Goal: Information Seeking & Learning: Learn about a topic

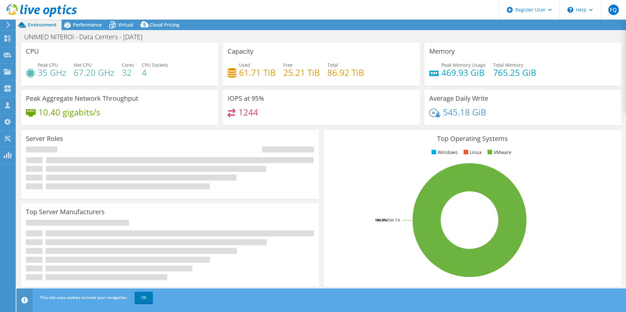
select select "USD"
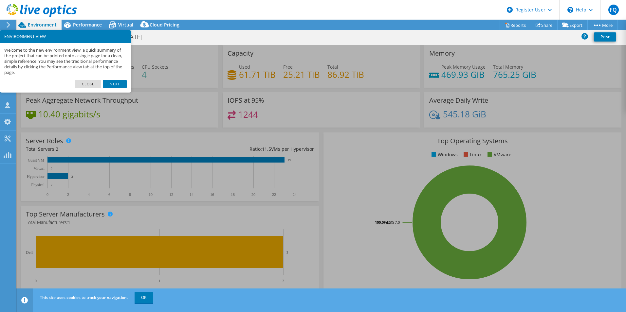
click at [113, 84] on link "Next" at bounding box center [115, 84] width 24 height 9
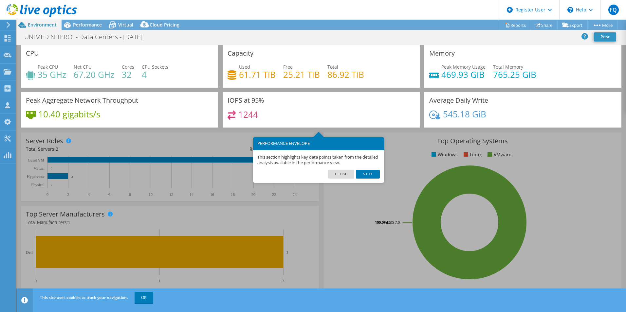
click at [339, 176] on link "Close" at bounding box center [341, 174] width 27 height 9
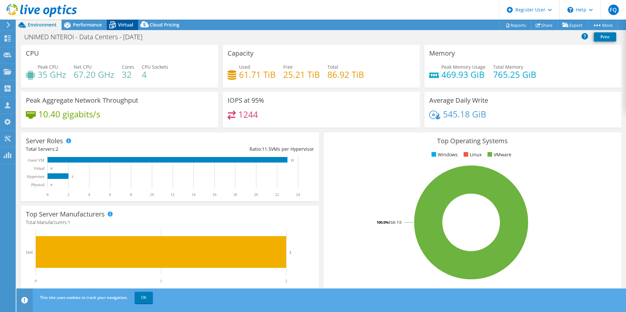
click at [123, 26] on span "Virtual" at bounding box center [125, 25] width 15 height 6
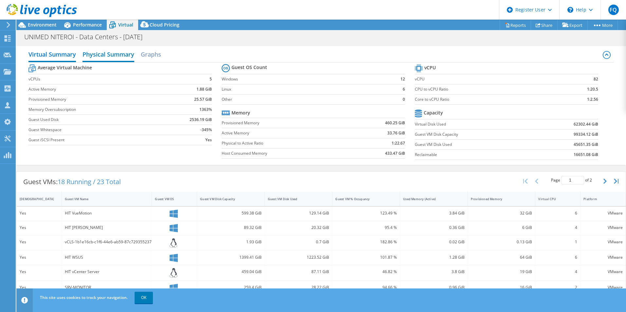
click at [104, 56] on h2 "Physical Summary" at bounding box center [109, 55] width 52 height 14
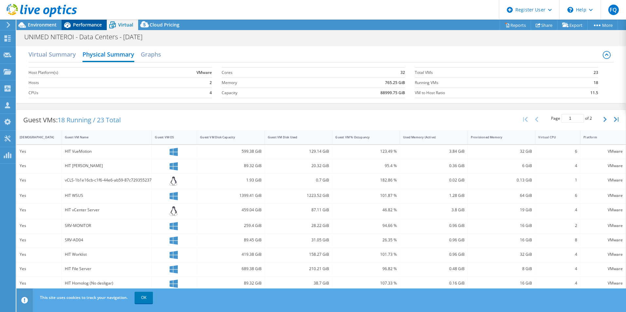
click at [79, 22] on div "Performance" at bounding box center [84, 25] width 45 height 10
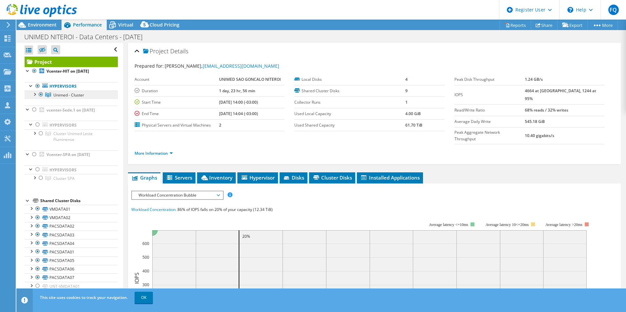
click at [58, 95] on span "Unimed - Cluster" at bounding box center [68, 95] width 31 height 6
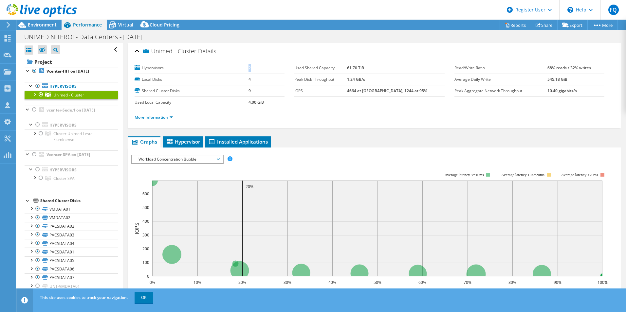
drag, startPoint x: 252, startPoint y: 70, endPoint x: 244, endPoint y: 69, distance: 7.9
click at [244, 69] on tr "Hypervisors 2" at bounding box center [210, 68] width 150 height 11
drag, startPoint x: 250, startPoint y: 83, endPoint x: 244, endPoint y: 80, distance: 6.6
click at [244, 80] on tr "Local Disks 4" at bounding box center [210, 79] width 150 height 11
drag, startPoint x: 244, startPoint y: 80, endPoint x: 243, endPoint y: 93, distance: 12.5
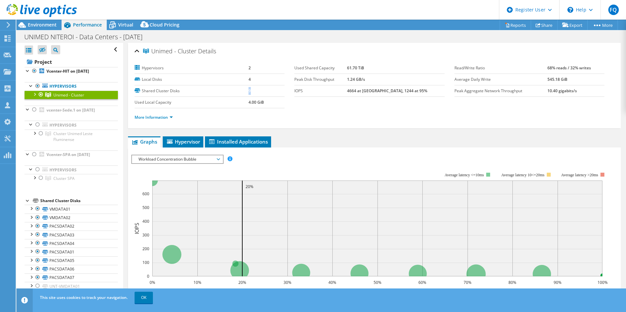
click at [243, 93] on tr "Shared Cluster Disks 9" at bounding box center [210, 90] width 150 height 11
drag, startPoint x: 243, startPoint y: 93, endPoint x: 267, endPoint y: 103, distance: 25.9
click at [267, 103] on td "4.00 GiB" at bounding box center [267, 102] width 36 height 11
drag, startPoint x: 267, startPoint y: 103, endPoint x: 293, endPoint y: 113, distance: 28.4
click at [293, 113] on ul "More Information" at bounding box center [375, 116] width 480 height 9
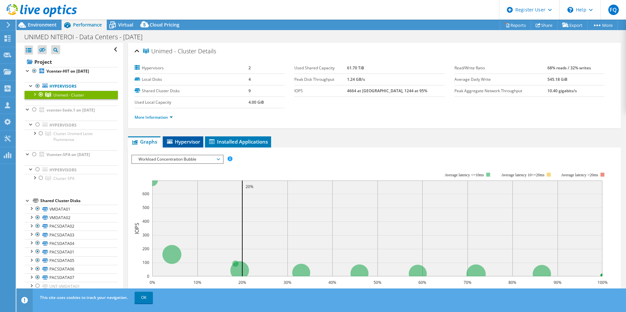
click at [185, 143] on span "Hypervisor" at bounding box center [183, 142] width 34 height 7
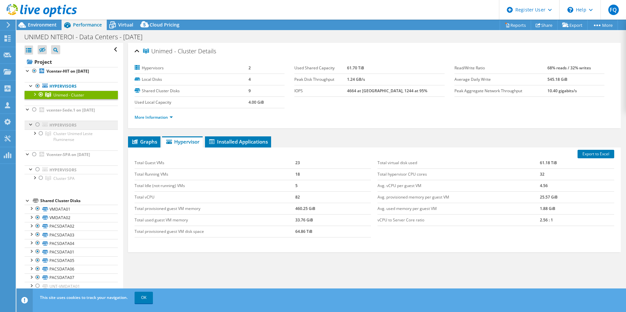
click at [57, 125] on link "Hypervisors" at bounding box center [71, 125] width 93 height 9
click at [37, 124] on div at bounding box center [37, 125] width 7 height 8
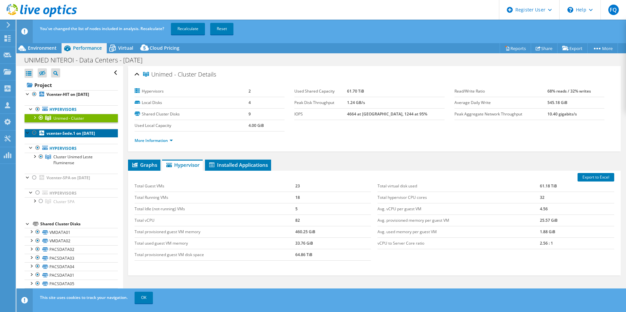
click at [64, 134] on b "vcenter-Sede.1 on [DATE]" at bounding box center [71, 134] width 48 height 6
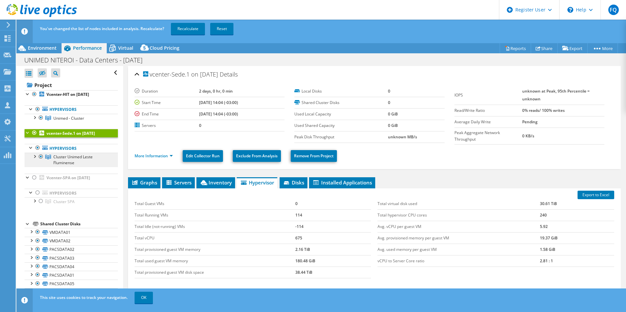
click at [60, 159] on span "Cluster Unimed Leste Fluminense" at bounding box center [72, 159] width 39 height 11
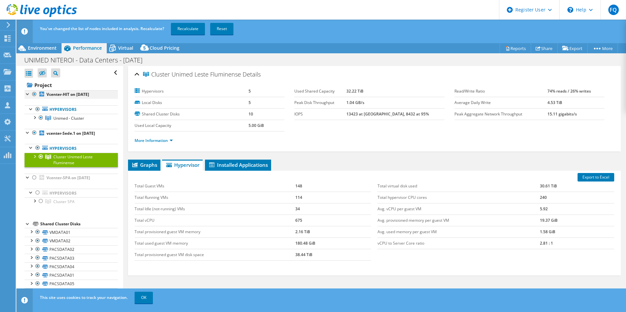
click at [27, 94] on div at bounding box center [28, 93] width 7 height 7
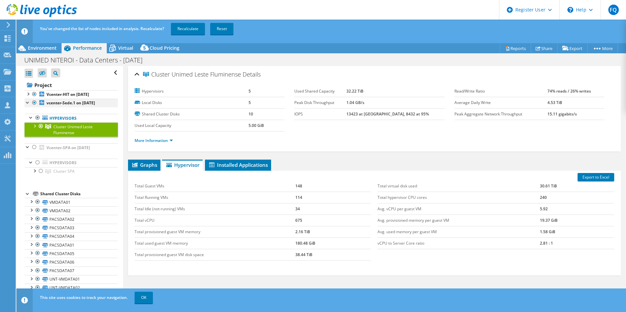
click at [25, 102] on div at bounding box center [28, 102] width 7 height 7
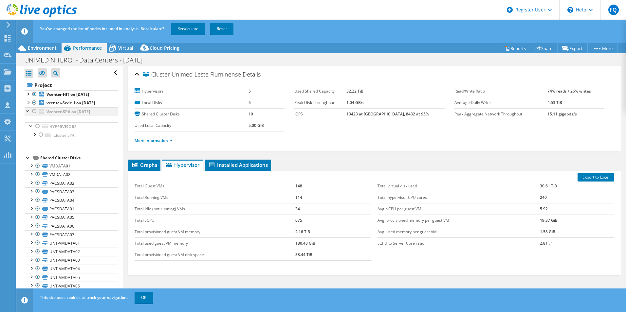
click at [28, 112] on div at bounding box center [28, 110] width 7 height 7
click at [27, 94] on div at bounding box center [28, 93] width 7 height 7
click at [35, 117] on div at bounding box center [34, 117] width 7 height 7
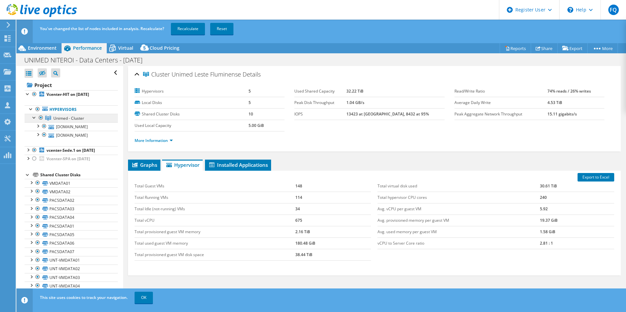
click at [63, 119] on span "Unimed - Cluster" at bounding box center [68, 119] width 31 height 6
click at [28, 151] on div at bounding box center [28, 149] width 7 height 7
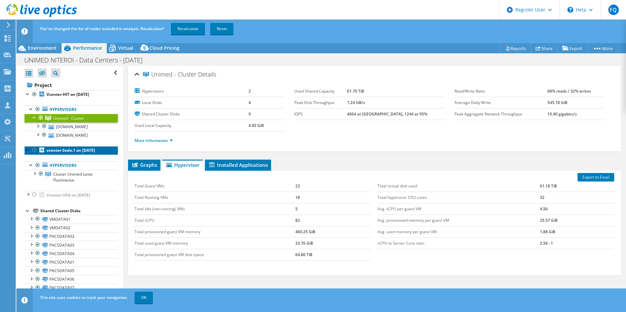
click at [77, 153] on b "vcenter-Sede.1 on [DATE]" at bounding box center [71, 151] width 48 height 6
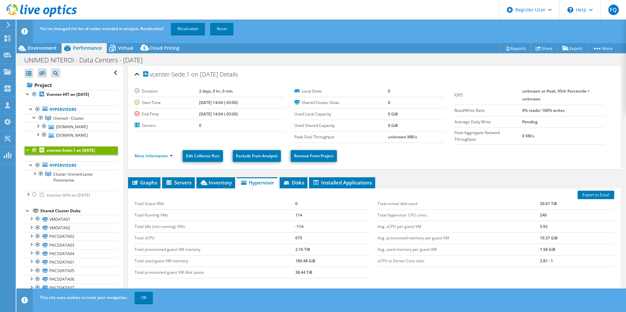
click at [28, 151] on div at bounding box center [28, 149] width 7 height 7
click at [27, 152] on div at bounding box center [28, 149] width 7 height 7
click at [63, 168] on link "Hypervisors" at bounding box center [71, 165] width 93 height 9
click at [34, 174] on div at bounding box center [34, 173] width 7 height 7
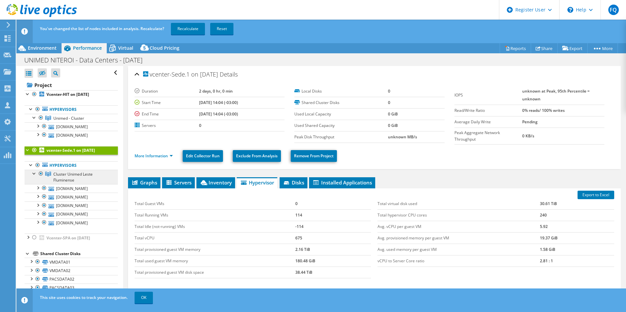
click at [75, 178] on link "Cluster Unimed Leste Fluminense" at bounding box center [71, 177] width 93 height 14
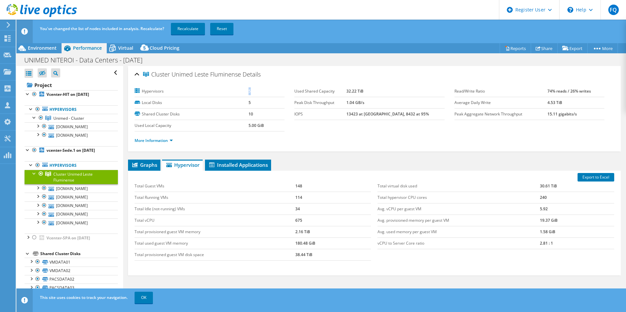
drag, startPoint x: 243, startPoint y: 89, endPoint x: 256, endPoint y: 92, distance: 13.7
click at [256, 92] on tr "Hypervisors 5" at bounding box center [210, 91] width 150 height 11
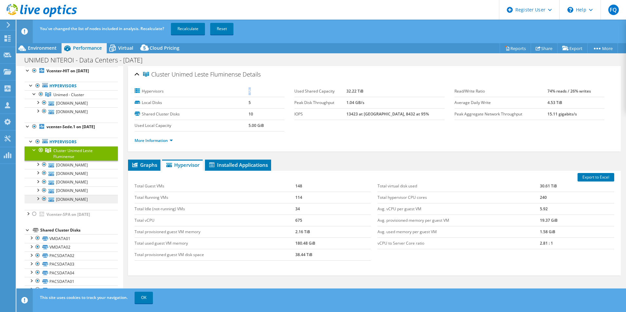
scroll to position [33, 0]
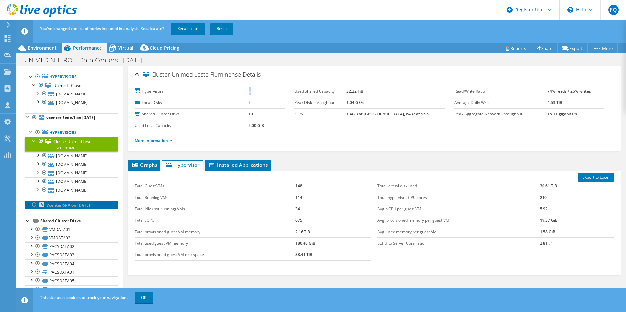
click at [64, 208] on b "Vcenter-SPA on [DATE]" at bounding box center [69, 206] width 44 height 6
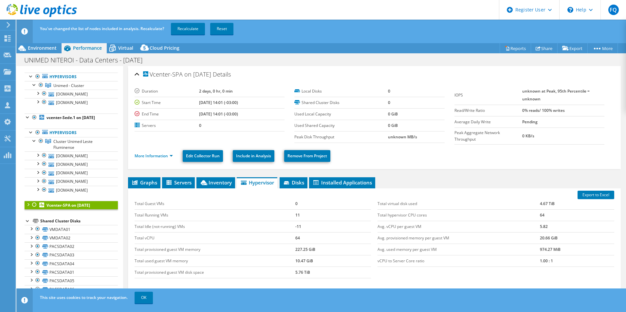
click at [28, 205] on div at bounding box center [28, 204] width 7 height 7
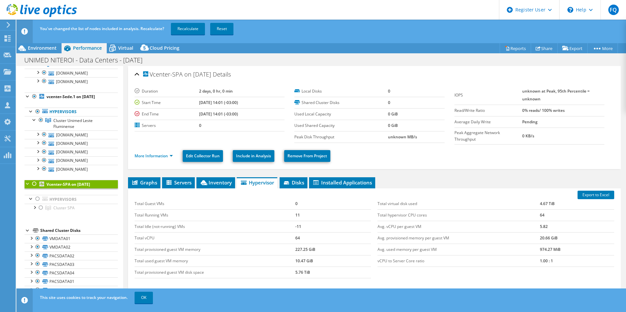
scroll to position [66, 0]
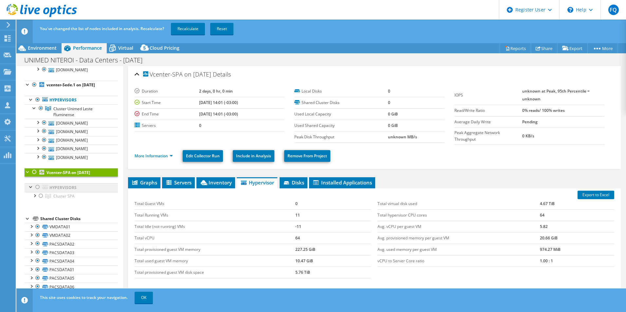
click at [77, 189] on link "Hypervisors" at bounding box center [71, 187] width 93 height 9
click at [70, 190] on link "Hypervisors" at bounding box center [71, 187] width 93 height 9
click at [67, 196] on span "Cluster SPA" at bounding box center [63, 197] width 21 height 6
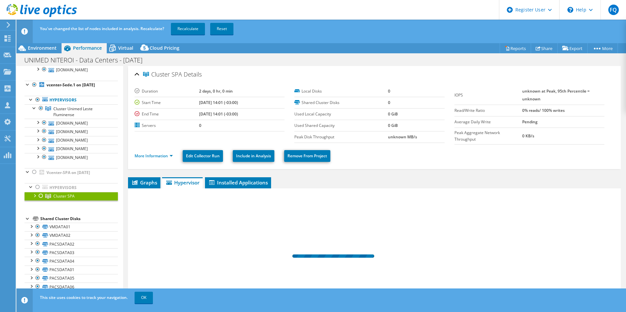
click at [67, 195] on span "Cluster SPA" at bounding box center [63, 197] width 21 height 6
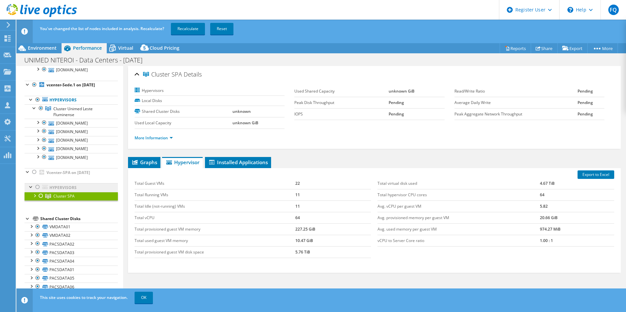
click at [68, 189] on link "Hypervisors" at bounding box center [71, 187] width 93 height 9
drag, startPoint x: 68, startPoint y: 189, endPoint x: 58, endPoint y: 175, distance: 17.5
click at [58, 175] on b "Vcenter-SPA on [DATE]" at bounding box center [69, 173] width 44 height 6
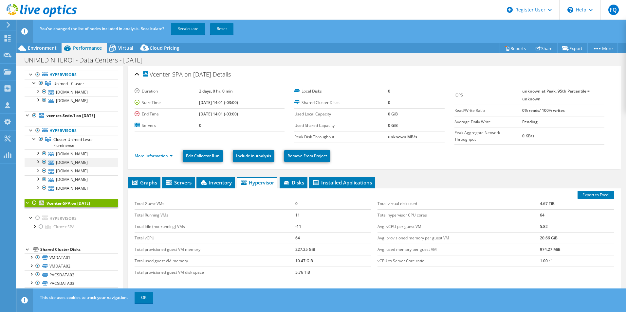
scroll to position [33, 0]
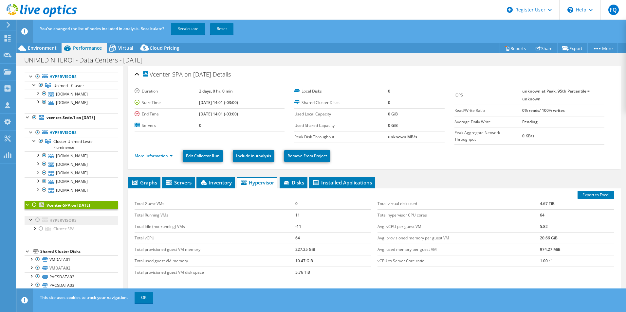
click at [53, 222] on link "Hypervisors" at bounding box center [71, 220] width 93 height 9
click at [61, 229] on span "Cluster SPA" at bounding box center [63, 229] width 21 height 6
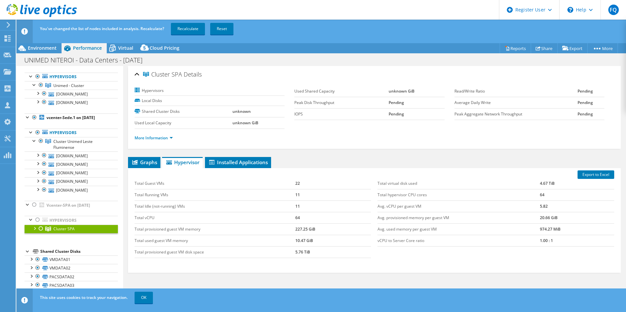
click at [35, 228] on div at bounding box center [34, 228] width 7 height 7
drag, startPoint x: 299, startPoint y: 183, endPoint x: 291, endPoint y: 183, distance: 7.9
click at [291, 183] on tr "Total Guest VMs 22" at bounding box center [253, 183] width 237 height 11
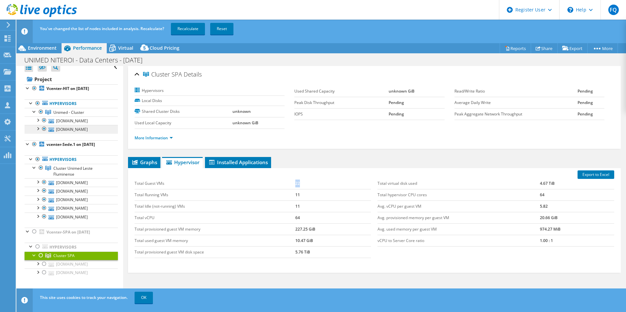
scroll to position [0, 0]
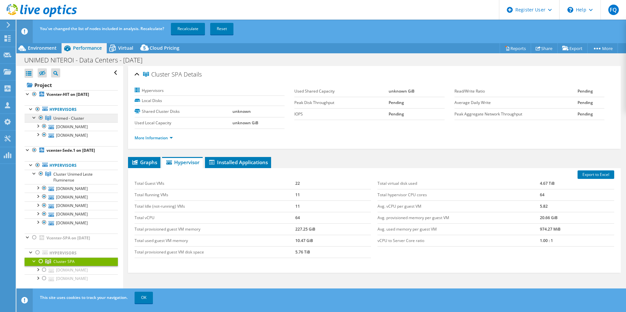
click at [60, 119] on span "Unimed - Cluster" at bounding box center [68, 119] width 31 height 6
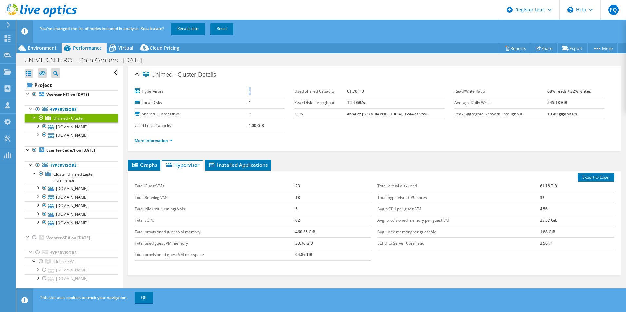
drag, startPoint x: 246, startPoint y: 93, endPoint x: 253, endPoint y: 94, distance: 7.0
click at [253, 94] on tr "Hypervisors 2" at bounding box center [210, 91] width 150 height 11
drag, startPoint x: 292, startPoint y: 186, endPoint x: 301, endPoint y: 184, distance: 8.7
click at [301, 184] on tr "Total Guest VMs 23" at bounding box center [253, 186] width 237 height 11
drag, startPoint x: 301, startPoint y: 184, endPoint x: 295, endPoint y: 226, distance: 42.7
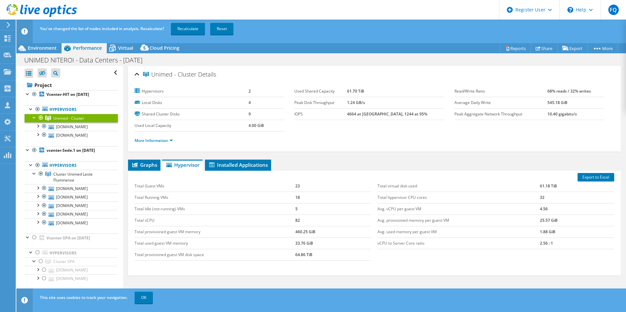
click at [297, 228] on td "460.25 GiB" at bounding box center [333, 231] width 76 height 11
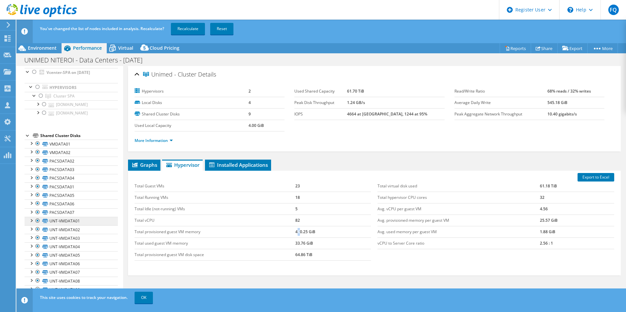
scroll to position [197, 0]
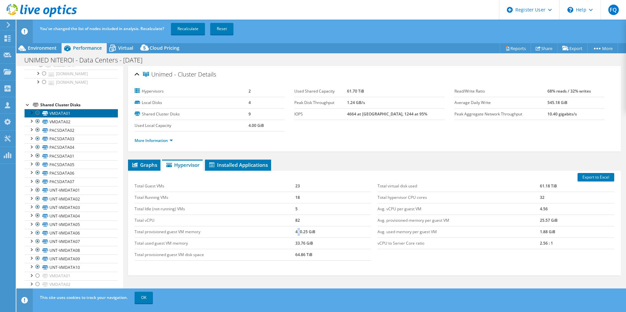
click at [55, 116] on link "VMDATA01" at bounding box center [71, 113] width 93 height 9
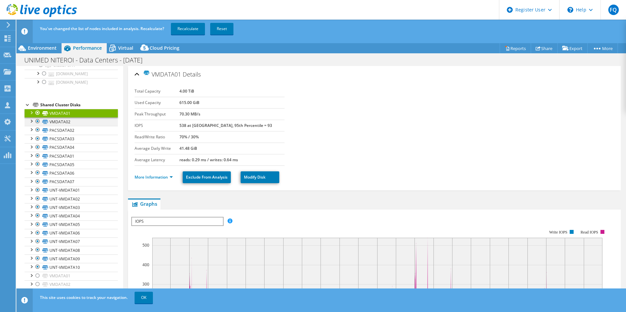
click at [35, 122] on div at bounding box center [37, 122] width 7 height 8
click at [33, 123] on div at bounding box center [31, 121] width 7 height 7
click at [39, 121] on div at bounding box center [37, 122] width 7 height 8
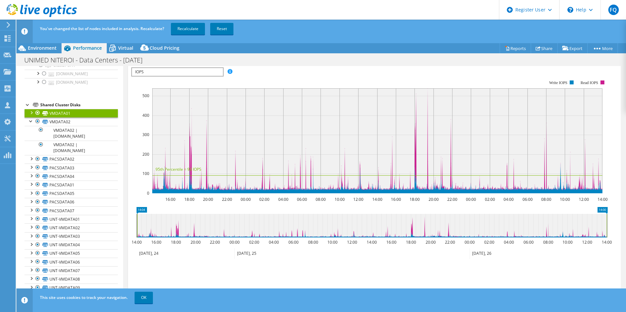
scroll to position [163, 0]
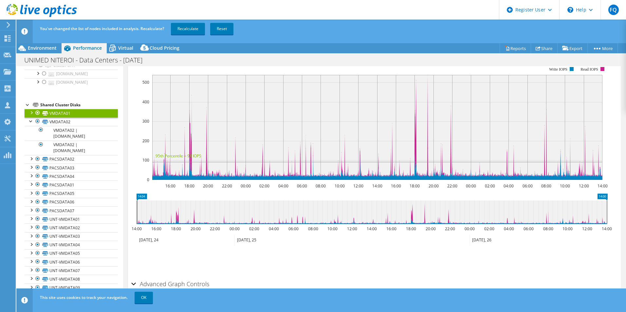
click at [136, 284] on h2 "Advanced Graph Controls" at bounding box center [170, 284] width 78 height 13
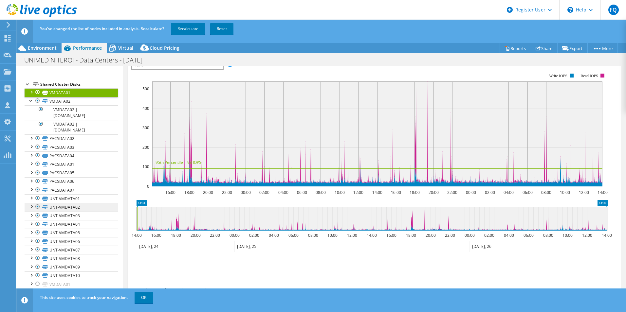
scroll to position [225, 0]
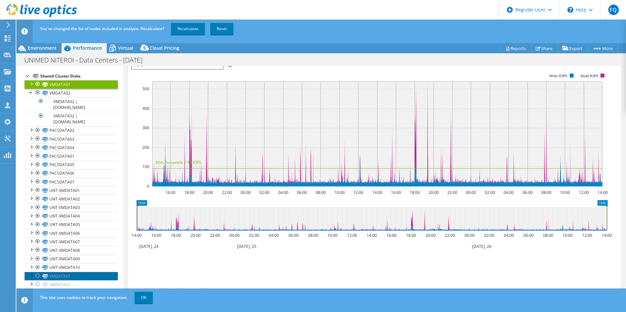
click at [45, 277] on icon at bounding box center [45, 276] width 6 height 4
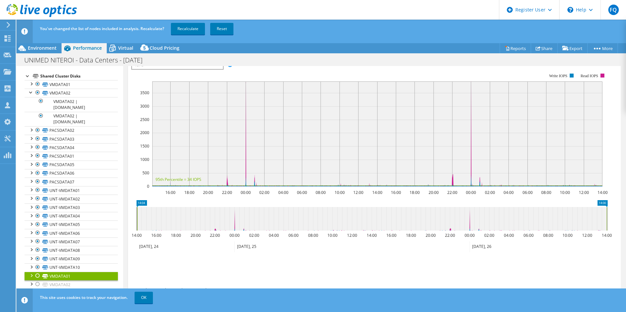
click at [33, 275] on div at bounding box center [31, 275] width 7 height 7
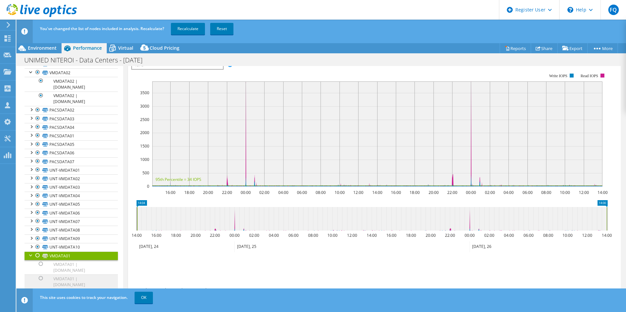
scroll to position [254, 0]
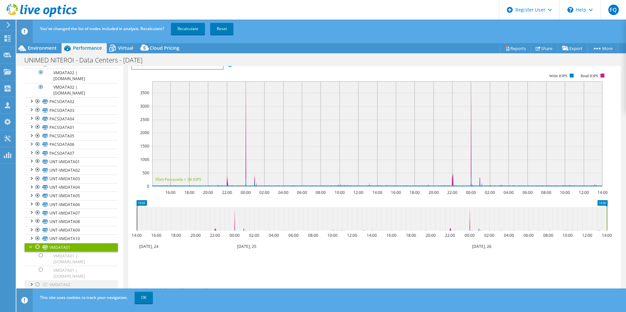
click at [31, 285] on div at bounding box center [31, 284] width 7 height 7
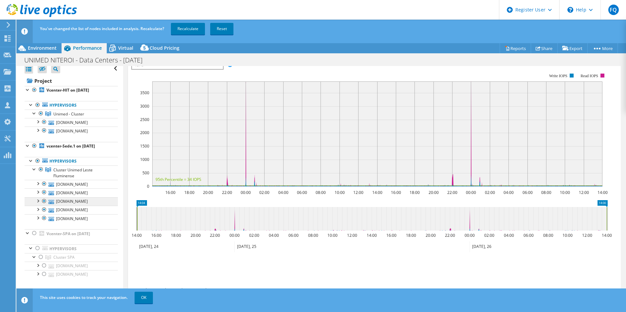
scroll to position [0, 0]
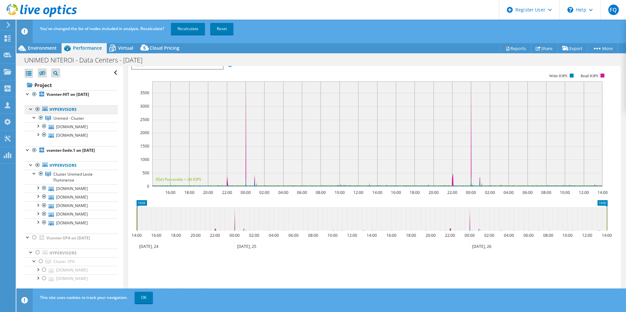
click at [54, 109] on link "Hypervisors" at bounding box center [71, 109] width 93 height 9
click at [67, 119] on span "Unimed - Cluster" at bounding box center [68, 119] width 31 height 6
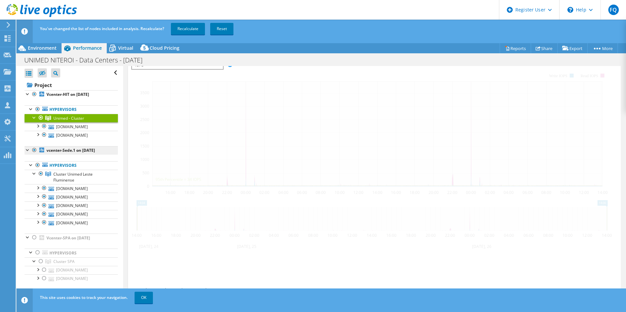
scroll to position [118, 0]
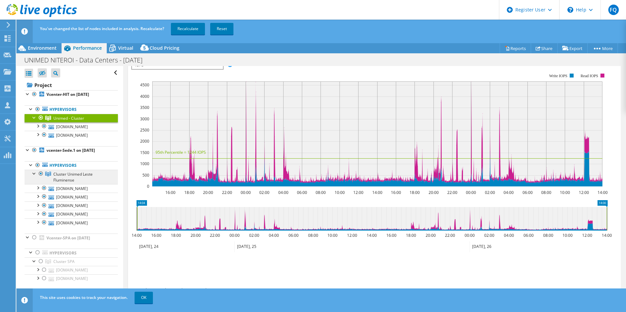
click at [77, 175] on span "Cluster Unimed Leste Fluminense" at bounding box center [72, 177] width 39 height 11
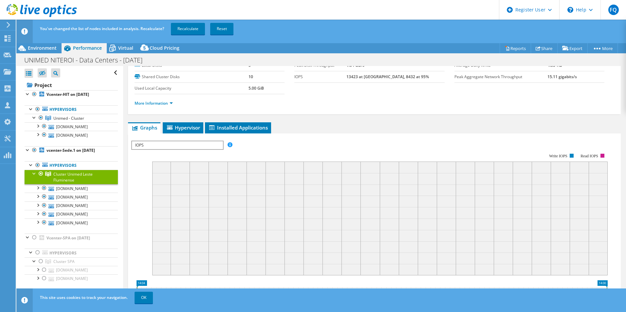
scroll to position [0, 0]
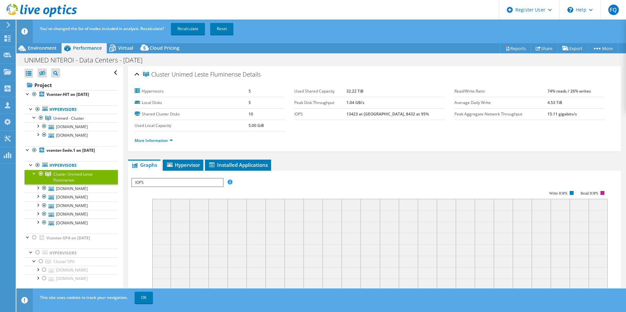
click at [302, 160] on ul "Graphs Servers Inventory Hypervisor Disks Cluster Disks Installed Applications" at bounding box center [374, 165] width 493 height 11
click at [292, 173] on div "IOPS Disk Throughput IO Size Latency Queue Depth CPU Percentage Memory Page Fau…" at bounding box center [374, 286] width 486 height 231
click at [184, 165] on span "Hypervisor" at bounding box center [183, 165] width 34 height 7
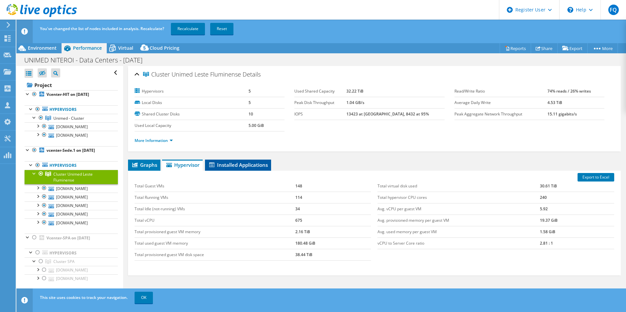
click at [217, 163] on span "Installed Applications" at bounding box center [238, 165] width 60 height 7
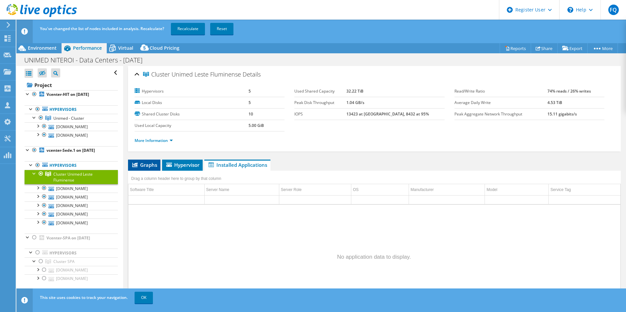
click at [142, 165] on span "Graphs" at bounding box center [144, 165] width 26 height 7
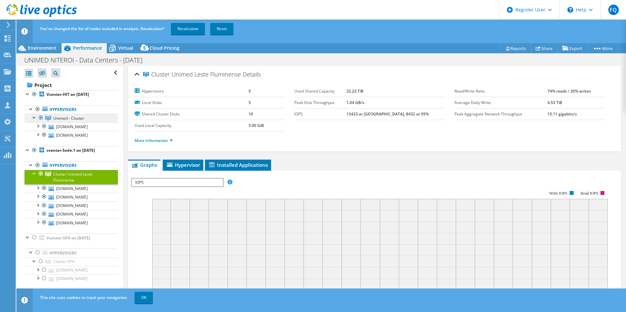
click at [92, 120] on link "Unimed - Cluster" at bounding box center [71, 118] width 93 height 9
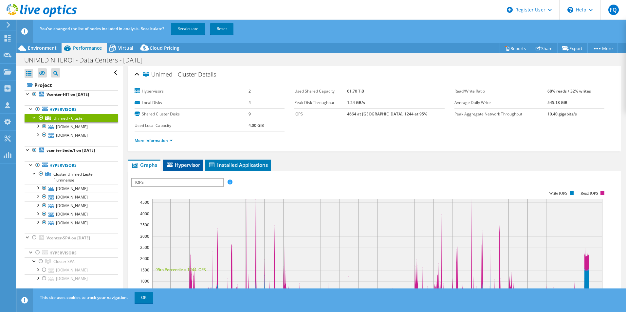
click at [180, 168] on li "Hypervisor" at bounding box center [183, 165] width 41 height 11
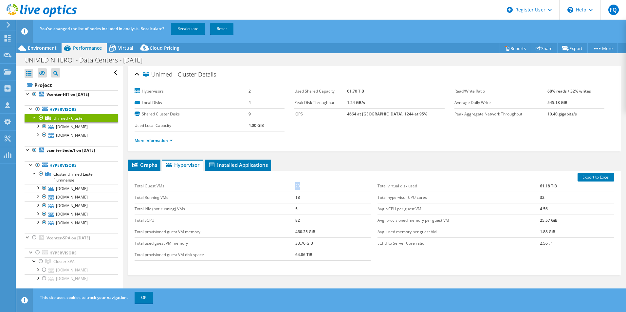
drag, startPoint x: 293, startPoint y: 186, endPoint x: 300, endPoint y: 186, distance: 7.5
click at [300, 186] on tr "Total Guest VMs 23" at bounding box center [253, 186] width 237 height 11
copy tr "23"
click at [58, 126] on link "[DOMAIN_NAME]" at bounding box center [71, 126] width 93 height 9
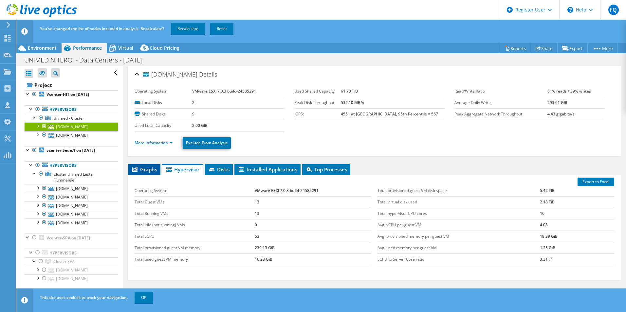
click at [144, 170] on span "Graphs" at bounding box center [144, 169] width 26 height 7
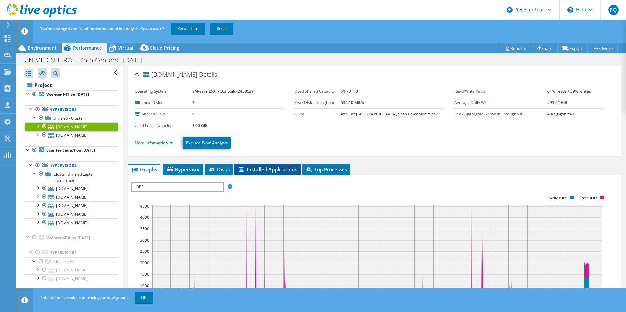
click at [247, 167] on span "Installed Applications" at bounding box center [268, 169] width 60 height 7
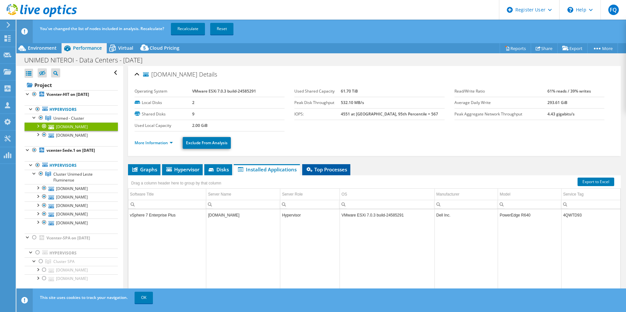
click at [325, 168] on span "Top Processes" at bounding box center [327, 169] width 42 height 7
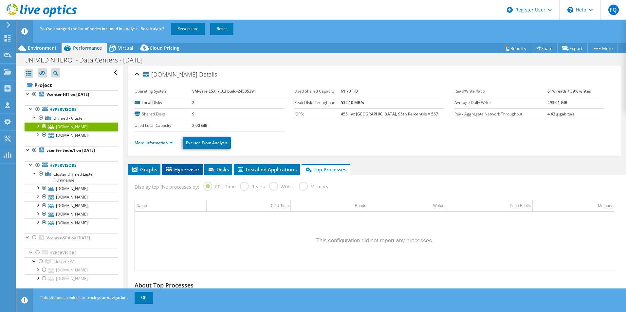
click at [187, 168] on span "Hypervisor" at bounding box center [182, 169] width 34 height 7
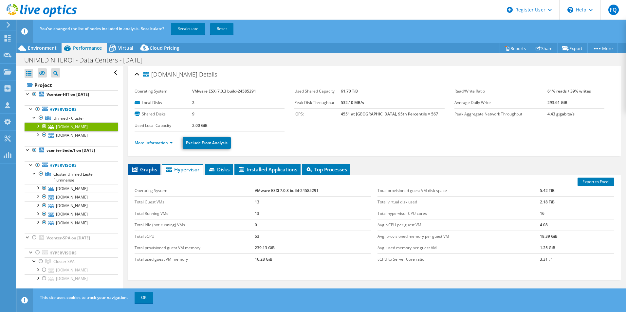
click at [149, 171] on span "Graphs" at bounding box center [144, 169] width 26 height 7
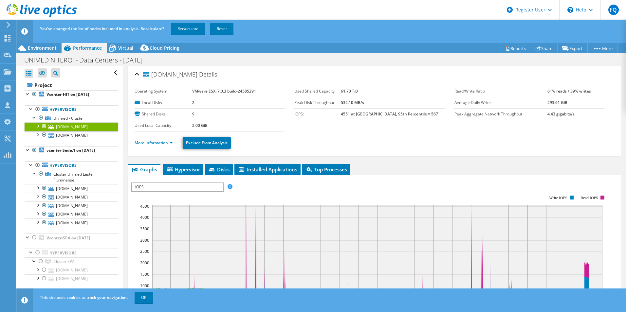
click at [38, 126] on div at bounding box center [37, 125] width 7 height 7
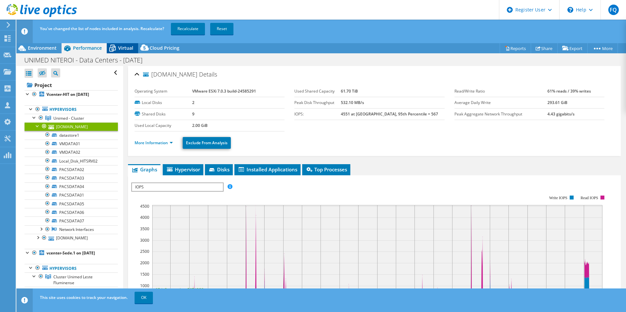
click at [128, 49] on span "Virtual" at bounding box center [125, 48] width 15 height 6
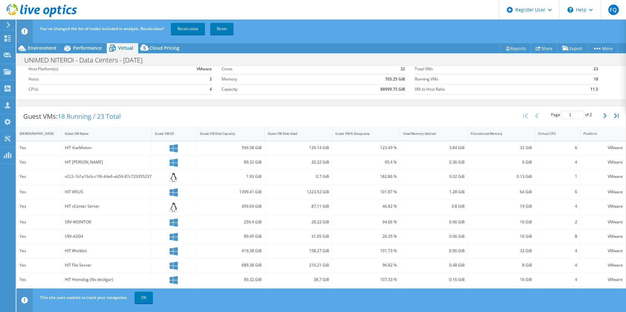
scroll to position [66, 0]
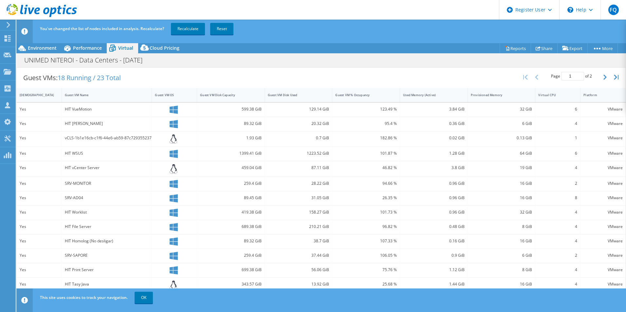
click at [172, 169] on icon at bounding box center [174, 168] width 8 height 9
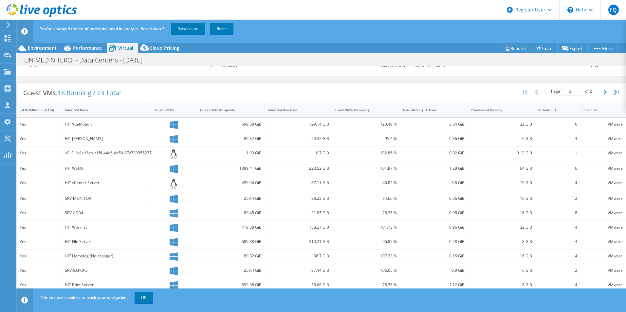
scroll to position [35, 0]
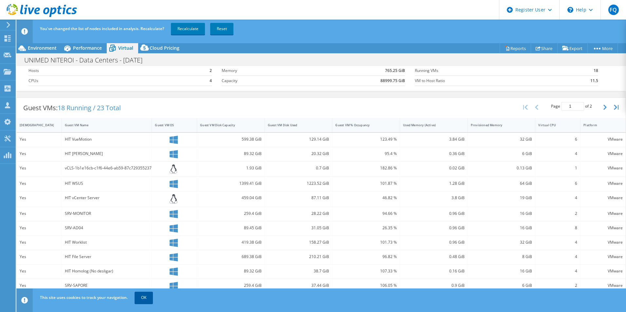
click at [143, 300] on link "OK" at bounding box center [144, 298] width 18 height 12
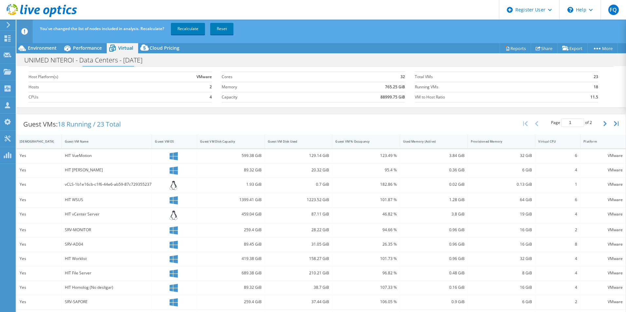
scroll to position [0, 0]
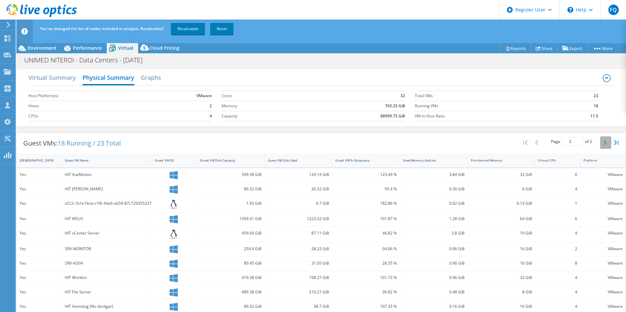
click at [604, 143] on icon "button" at bounding box center [605, 142] width 3 height 5
type input "2"
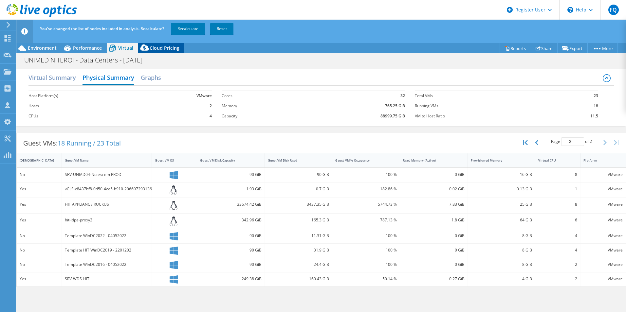
click at [148, 51] on icon at bounding box center [144, 49] width 13 height 13
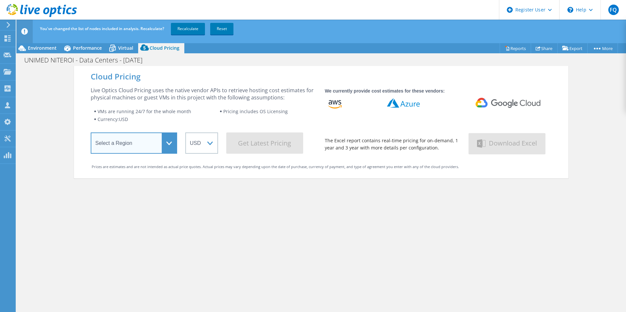
click at [141, 141] on select "Select a Region Asia Pacific (Hong Kong) Asia Pacific (Mumbai) Asia Pacific (Se…" at bounding box center [134, 143] width 86 height 21
select select "SouthAmerica"
click at [91, 134] on select "Select a Region Asia Pacific (Hong Kong) Asia Pacific (Mumbai) Asia Pacific (Se…" at bounding box center [134, 143] width 86 height 21
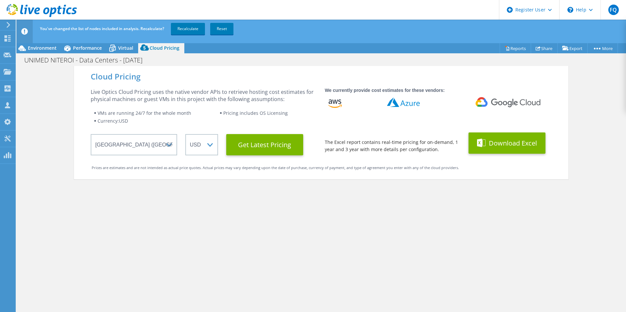
click at [515, 142] on button "Download Excel" at bounding box center [507, 143] width 77 height 21
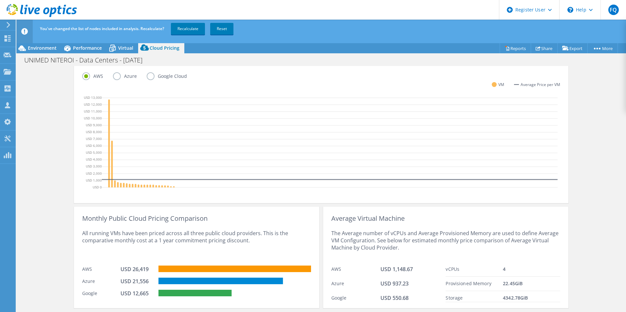
scroll to position [180, 0]
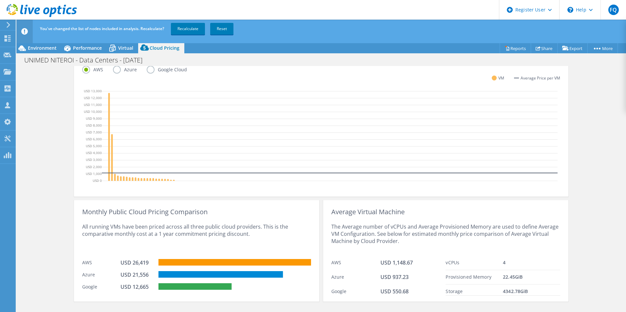
click at [8, 23] on icon at bounding box center [8, 25] width 5 height 6
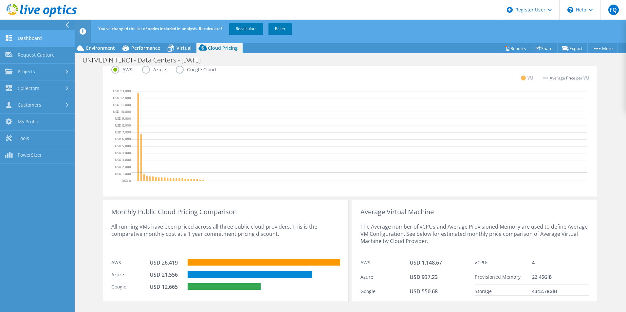
click at [30, 37] on link "Dashboard" at bounding box center [37, 38] width 75 height 17
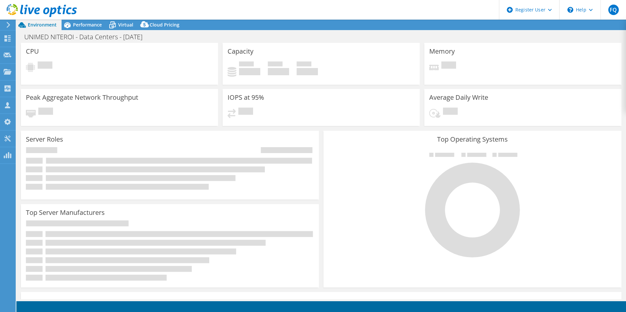
select select "SouthAmerica"
select select "USD"
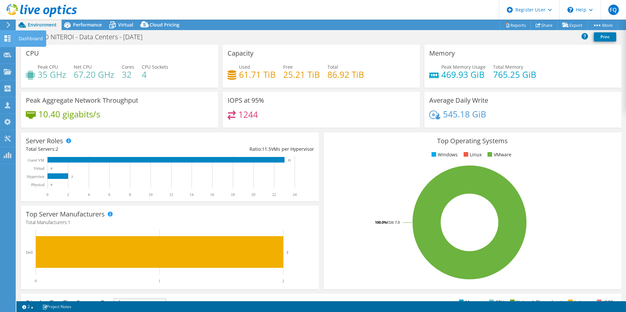
click at [8, 36] on icon at bounding box center [8, 38] width 8 height 6
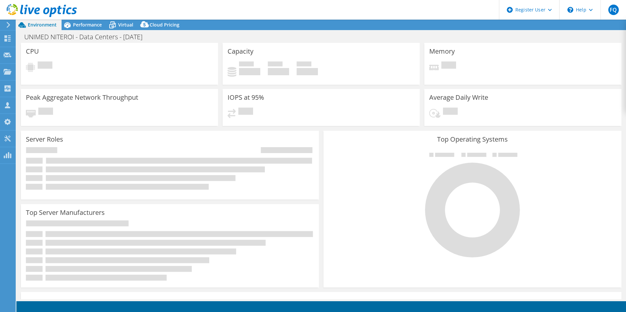
select select "SouthAmerica"
select select "USD"
select select "SouthAmerica"
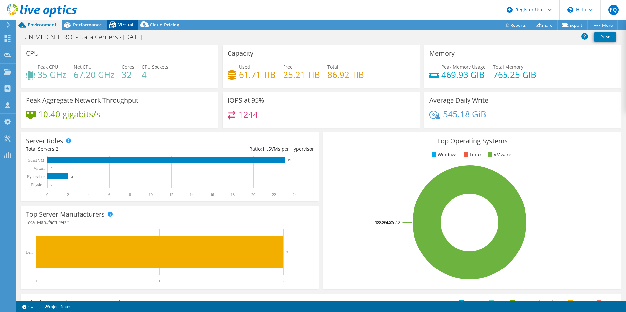
click at [120, 25] on span "Virtual" at bounding box center [125, 25] width 15 height 6
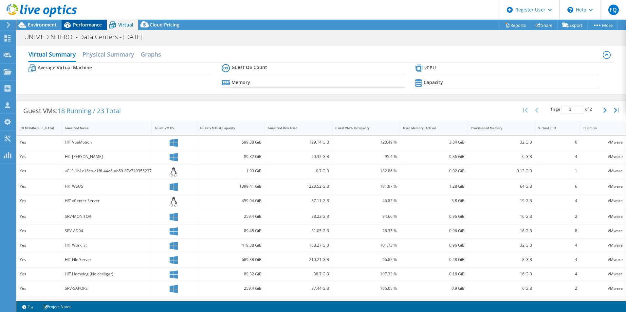
click at [90, 25] on span "Performance" at bounding box center [87, 25] width 29 height 6
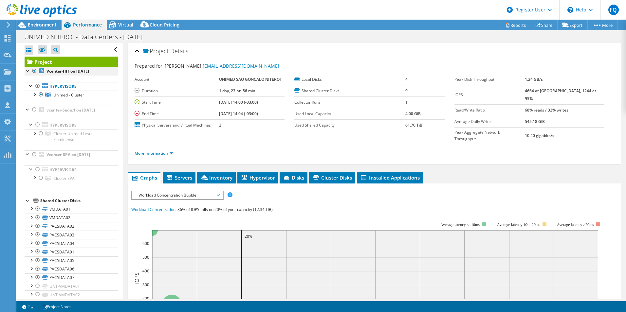
click at [27, 71] on div at bounding box center [28, 70] width 7 height 7
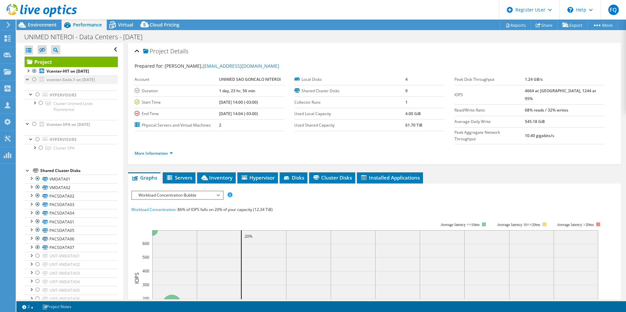
click at [27, 79] on div at bounding box center [28, 79] width 7 height 7
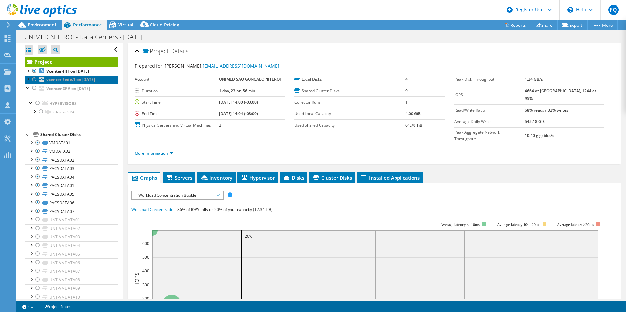
click at [47, 81] on b "vcenter-Sede.1 on [DATE]" at bounding box center [71, 80] width 48 height 6
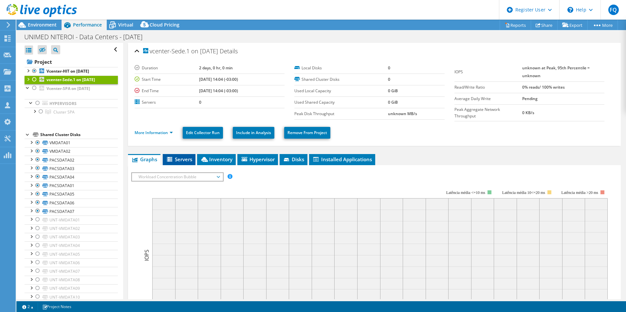
click at [185, 159] on span "Servers" at bounding box center [179, 159] width 26 height 7
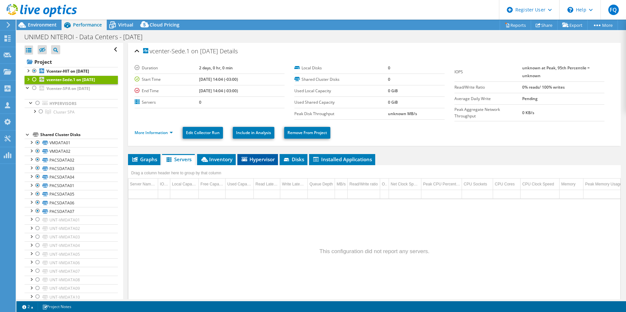
click at [264, 162] on span "Hypervisor" at bounding box center [258, 159] width 34 height 7
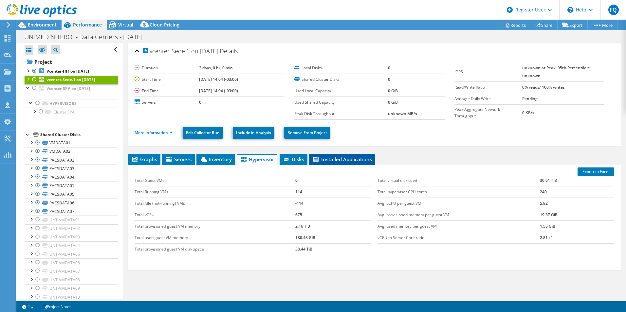
click at [343, 157] on span "Installed Applications" at bounding box center [342, 159] width 60 height 7
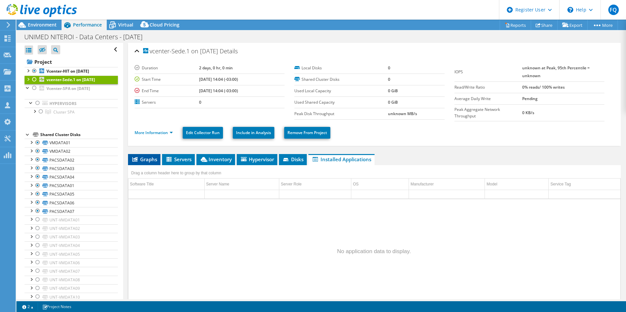
click at [140, 157] on span "Graphs" at bounding box center [144, 159] width 26 height 7
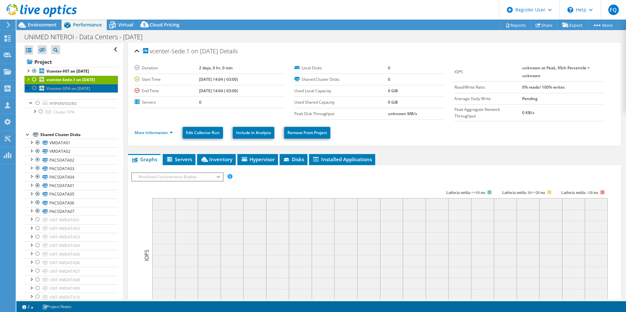
click at [66, 89] on b "Vcenter-SPA on [DATE]" at bounding box center [69, 89] width 44 height 6
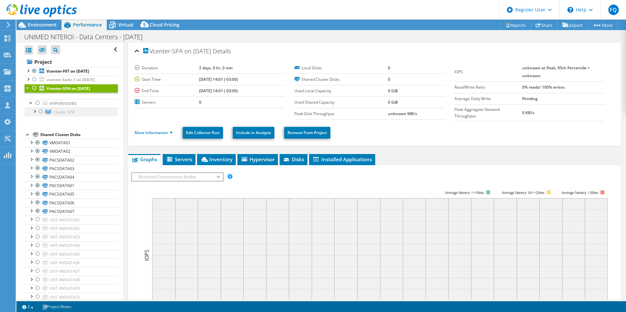
click at [35, 111] on div at bounding box center [34, 111] width 7 height 7
click at [27, 89] on div at bounding box center [28, 87] width 7 height 7
click at [28, 71] on div at bounding box center [28, 70] width 7 height 7
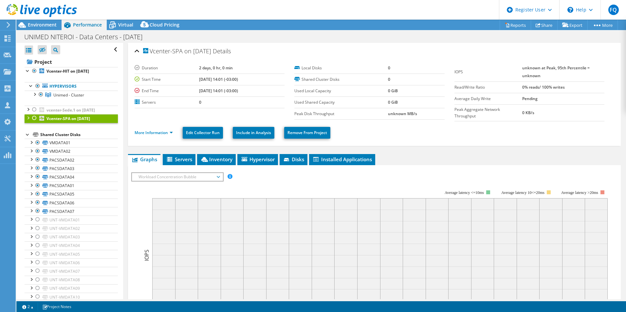
click at [26, 136] on div at bounding box center [28, 134] width 7 height 7
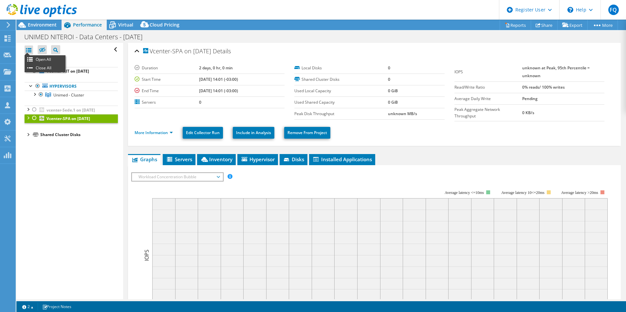
click at [25, 49] on div at bounding box center [29, 50] width 9 height 9
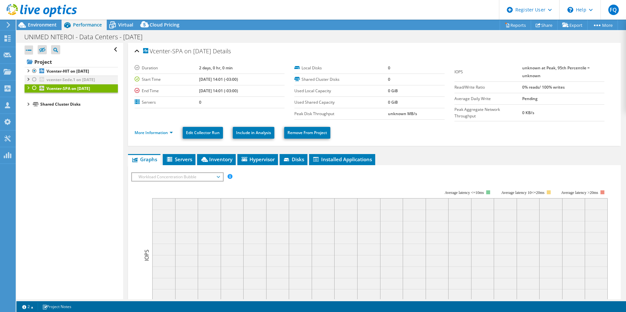
click at [28, 79] on div at bounding box center [28, 79] width 7 height 7
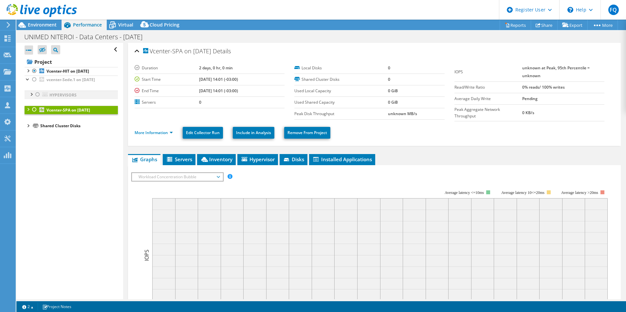
click at [31, 96] on div at bounding box center [31, 94] width 7 height 7
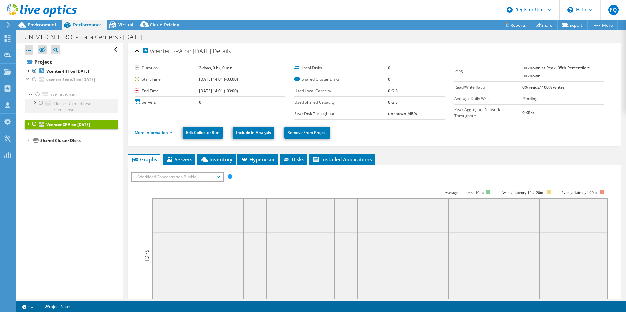
click at [34, 105] on div at bounding box center [34, 102] width 7 height 7
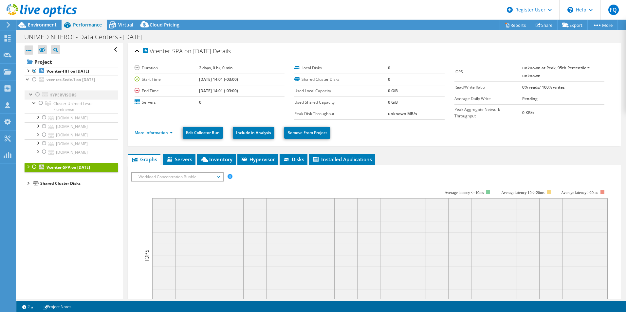
click at [38, 95] on div at bounding box center [37, 95] width 7 height 8
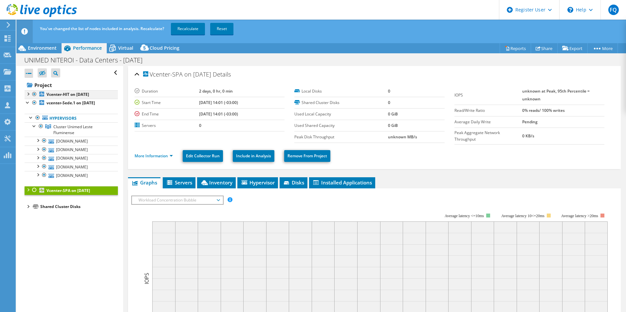
click at [35, 96] on div at bounding box center [34, 94] width 7 height 8
click at [34, 103] on div at bounding box center [34, 103] width 7 height 8
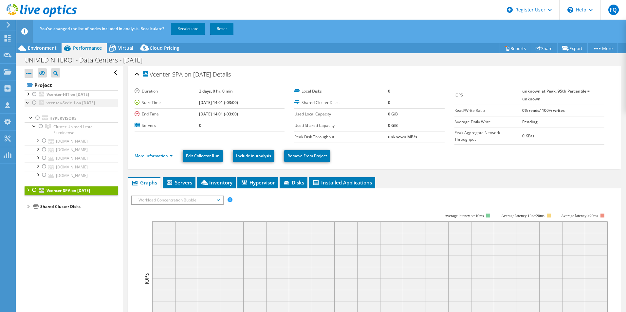
click at [34, 103] on div at bounding box center [34, 103] width 7 height 8
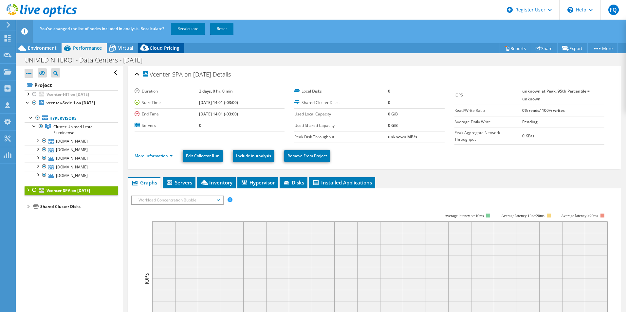
click at [151, 50] on span "Cloud Pricing" at bounding box center [165, 48] width 30 height 6
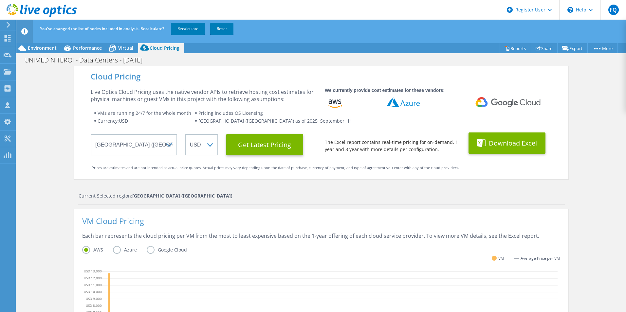
click at [519, 149] on button "Download Excel" at bounding box center [507, 143] width 77 height 21
click at [235, 94] on div "Live Optics Cloud Pricing uses the native vendor APIs to retrieve hosting cost …" at bounding box center [204, 95] width 226 height 14
click at [216, 259] on div "VM Average Price per VM" at bounding box center [321, 262] width 478 height 12
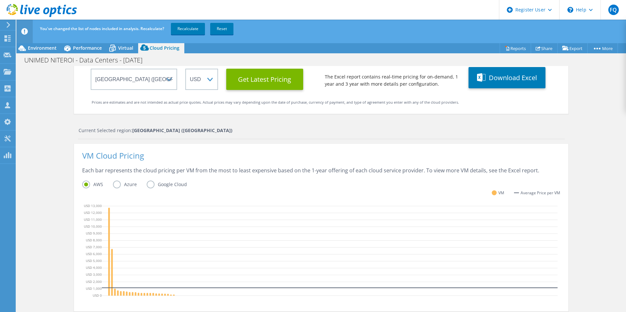
scroll to position [0, 0]
drag, startPoint x: 148, startPoint y: 141, endPoint x: 141, endPoint y: 140, distance: 6.9
click at [143, 141] on div "Current Selected region: [GEOGRAPHIC_DATA] ([GEOGRAPHIC_DATA]) VM Cloud Pricing…" at bounding box center [321, 272] width 495 height 290
click at [89, 53] on div "Performance" at bounding box center [84, 48] width 45 height 10
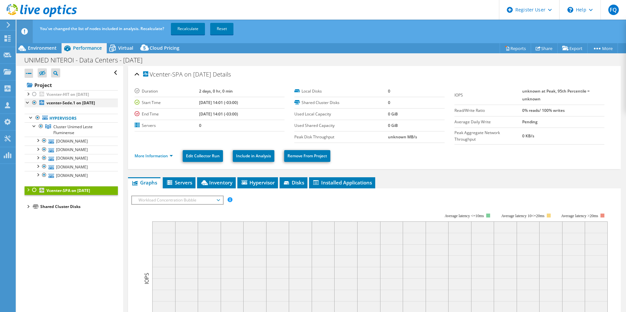
click at [27, 103] on div at bounding box center [28, 102] width 7 height 7
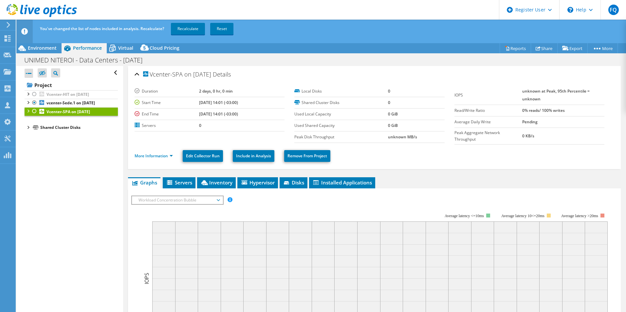
click at [34, 110] on div at bounding box center [34, 111] width 7 height 8
click at [34, 95] on div at bounding box center [34, 94] width 7 height 8
click at [96, 204] on div "Open All Close All Hide Excluded Nodes Project Tree Filter" at bounding box center [69, 194] width 106 height 257
drag, startPoint x: 506, startPoint y: 47, endPoint x: 499, endPoint y: 53, distance: 9.6
click at [506, 47] on link "Reports" at bounding box center [515, 48] width 31 height 10
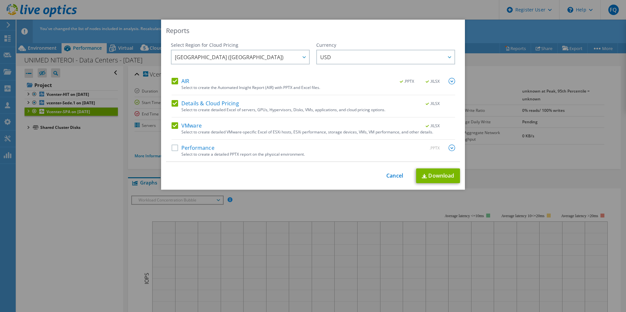
click at [172, 103] on label "Details & Cloud Pricing" at bounding box center [205, 103] width 67 height 7
click at [0, 0] on input "Details & Cloud Pricing" at bounding box center [0, 0] width 0 height 0
click at [173, 82] on label "AIR" at bounding box center [181, 81] width 18 height 7
click at [0, 0] on input "AIR" at bounding box center [0, 0] width 0 height 0
click at [432, 184] on div "Reports Select Region for Cloud Pricing Asia Pacific ([GEOGRAPHIC_DATA]) [GEOGR…" at bounding box center [313, 105] width 304 height 170
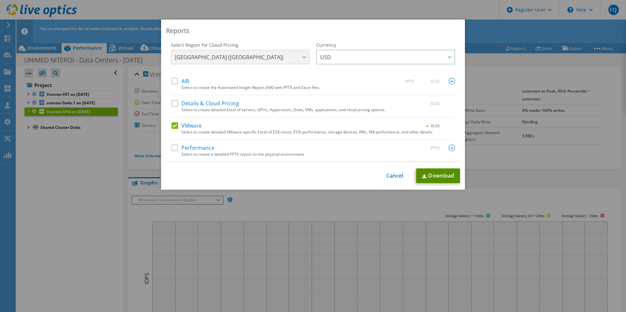
click at [432, 174] on link "Download" at bounding box center [438, 176] width 44 height 15
click at [393, 179] on div "This process may take a while, please wait... Cancel Download" at bounding box center [313, 176] width 294 height 15
click at [391, 178] on link "Cancel" at bounding box center [394, 176] width 17 height 6
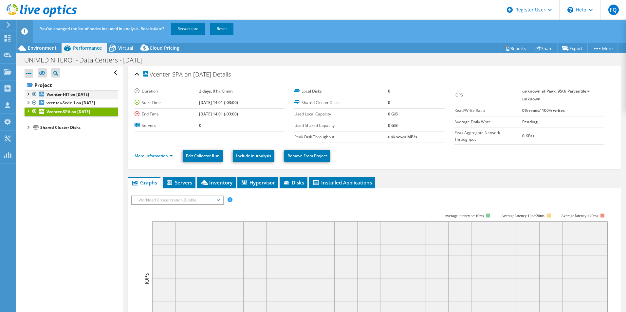
click at [34, 96] on div at bounding box center [34, 94] width 7 height 8
click at [29, 104] on div at bounding box center [28, 102] width 7 height 7
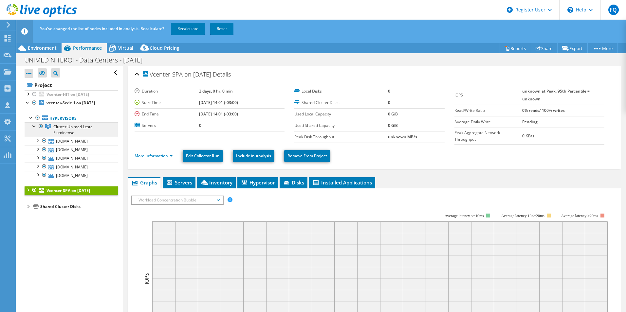
click at [70, 128] on span "Cluster Unimed Leste Fluminense" at bounding box center [72, 129] width 39 height 11
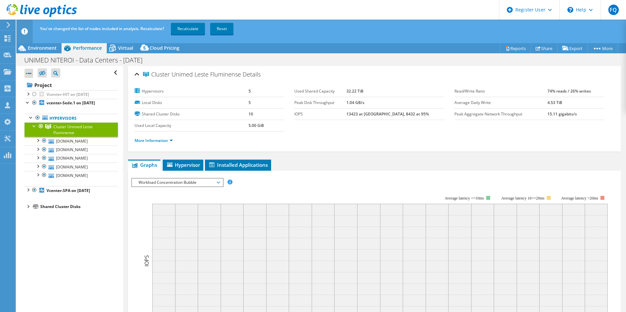
drag, startPoint x: 437, startPoint y: 169, endPoint x: 433, endPoint y: 168, distance: 4.6
click at [437, 169] on ul "Graphs Servers Inventory Hypervisor Disks Cluster Disks Installed Applications" at bounding box center [374, 165] width 493 height 11
click at [78, 143] on link "[DOMAIN_NAME]" at bounding box center [71, 141] width 93 height 9
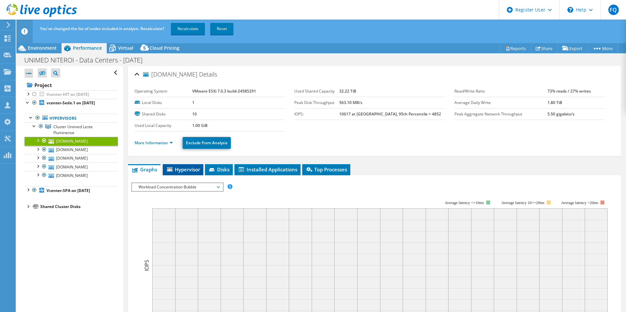
click at [182, 171] on span "Hypervisor" at bounding box center [183, 169] width 34 height 7
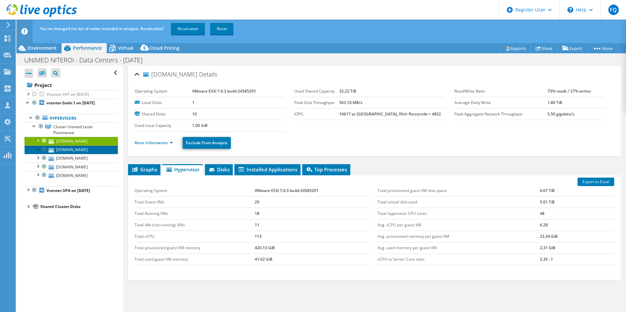
click at [75, 151] on link "[DOMAIN_NAME]" at bounding box center [71, 150] width 93 height 9
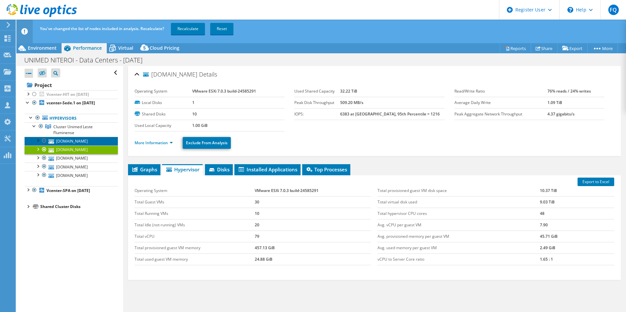
click at [65, 142] on link "[DOMAIN_NAME]" at bounding box center [71, 141] width 93 height 9
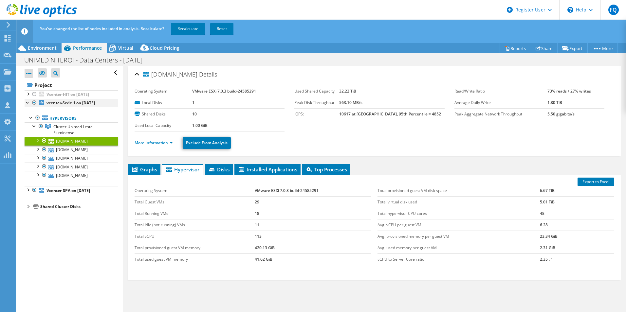
click at [27, 103] on div at bounding box center [28, 102] width 7 height 7
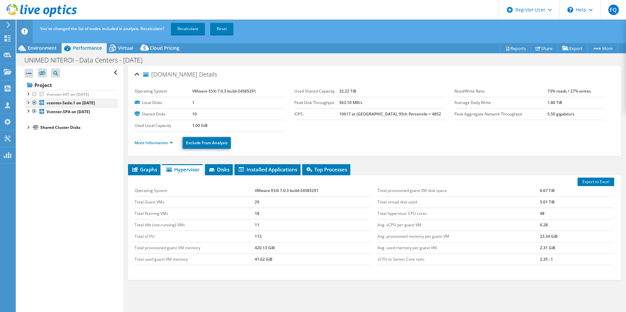
click at [34, 105] on div at bounding box center [34, 103] width 7 height 8
click at [34, 111] on div at bounding box center [34, 111] width 7 height 8
click at [28, 94] on div at bounding box center [28, 93] width 7 height 7
click at [31, 110] on div at bounding box center [31, 108] width 7 height 7
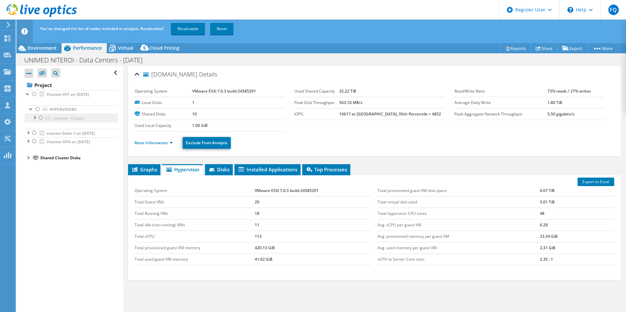
click at [34, 121] on link "Unimed - Cluster" at bounding box center [71, 118] width 93 height 9
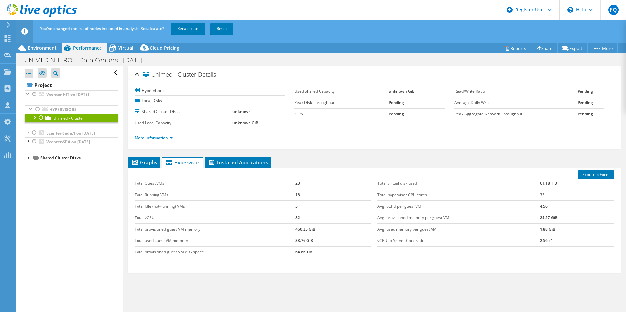
click at [34, 116] on div at bounding box center [34, 117] width 7 height 7
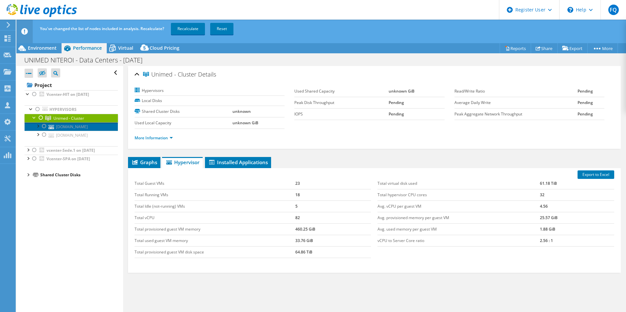
click at [64, 125] on link "[DOMAIN_NAME]" at bounding box center [71, 126] width 93 height 9
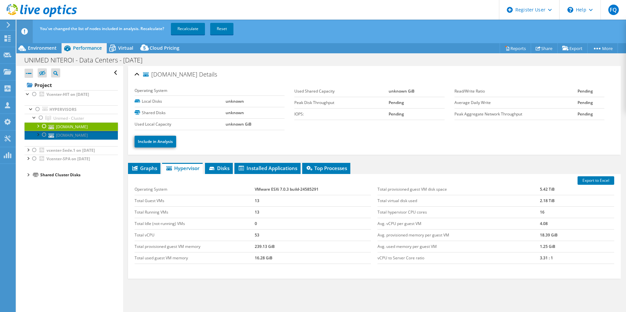
click at [60, 134] on link "[DOMAIN_NAME]" at bounding box center [71, 135] width 93 height 9
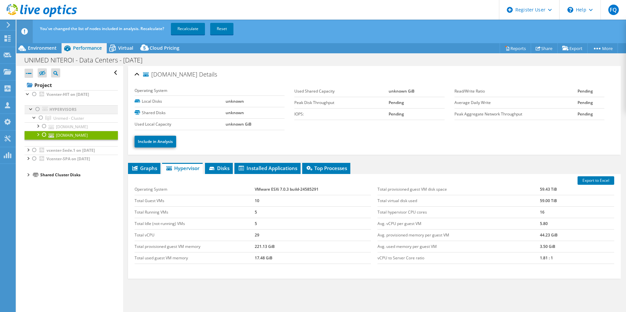
click at [31, 111] on div at bounding box center [31, 108] width 7 height 7
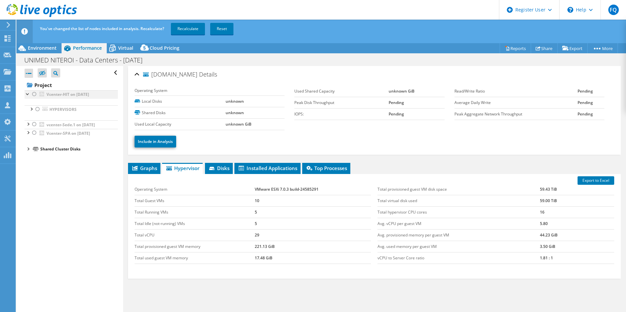
click at [27, 94] on div at bounding box center [28, 93] width 7 height 7
click at [28, 103] on div at bounding box center [28, 102] width 7 height 7
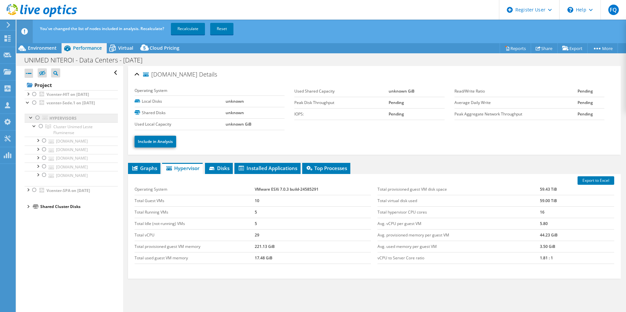
click at [57, 121] on link "Hypervisors" at bounding box center [71, 118] width 93 height 9
click at [59, 105] on b "vcenter-Sede.1 on [DATE]" at bounding box center [71, 103] width 48 height 6
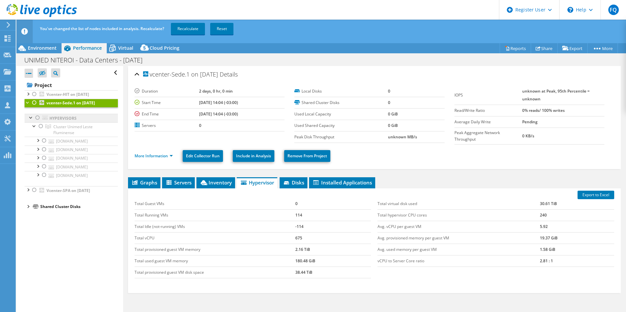
click at [65, 118] on link "Hypervisors" at bounding box center [71, 118] width 93 height 9
click at [70, 127] on span "Cluster Unimed Leste Fluminense" at bounding box center [72, 129] width 39 height 11
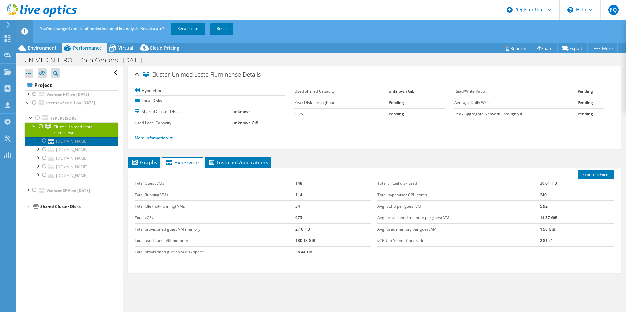
click at [78, 142] on link "[DOMAIN_NAME]" at bounding box center [71, 141] width 93 height 9
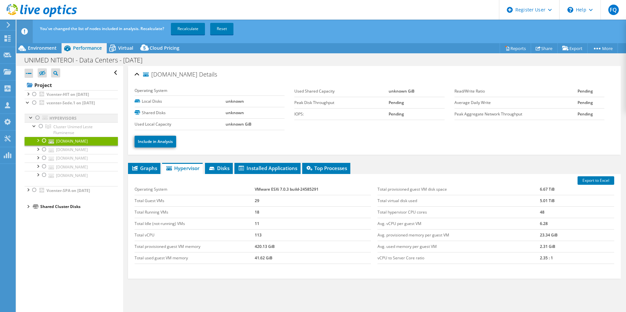
click at [37, 118] on div at bounding box center [37, 118] width 7 height 8
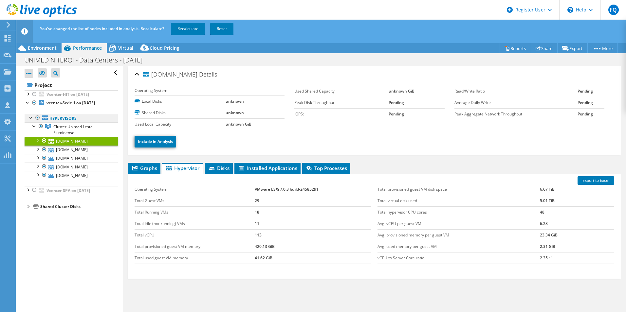
click at [50, 118] on link "Hypervisors" at bounding box center [71, 118] width 93 height 9
click at [35, 118] on div at bounding box center [37, 118] width 7 height 8
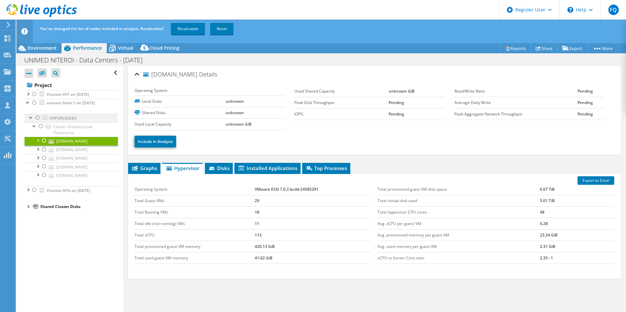
click at [28, 118] on div at bounding box center [31, 117] width 7 height 7
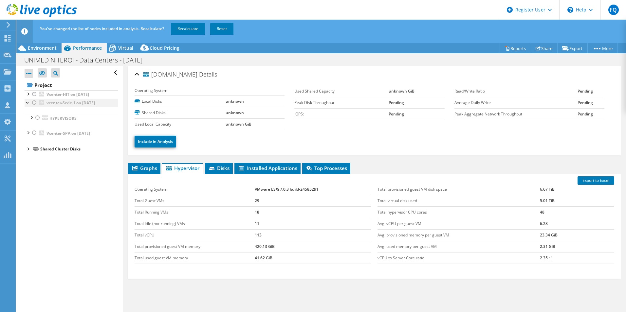
click at [26, 102] on div at bounding box center [28, 102] width 7 height 7
click at [34, 112] on div at bounding box center [34, 111] width 7 height 8
click at [35, 103] on div at bounding box center [34, 103] width 7 height 8
click at [33, 94] on div at bounding box center [34, 94] width 7 height 8
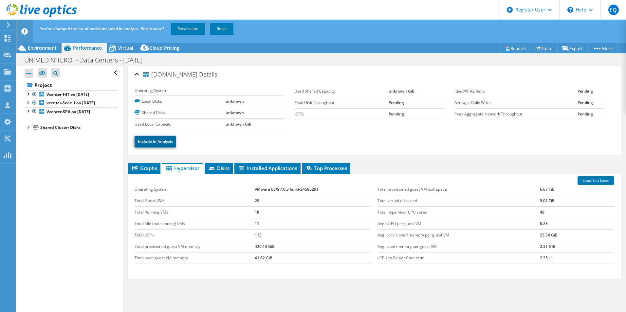
click at [157, 141] on link "Include in Analysis" at bounding box center [156, 142] width 42 height 12
click at [511, 48] on link "Reports" at bounding box center [515, 48] width 31 height 10
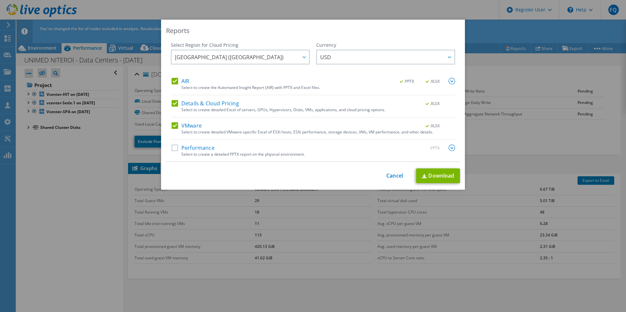
click at [172, 81] on label "AIR" at bounding box center [181, 81] width 18 height 7
click at [0, 0] on input "AIR" at bounding box center [0, 0] width 0 height 0
drag, startPoint x: 173, startPoint y: 103, endPoint x: 178, endPoint y: 106, distance: 6.0
click at [173, 104] on label "Details & Cloud Pricing" at bounding box center [205, 103] width 67 height 7
click at [0, 0] on input "Details & Cloud Pricing" at bounding box center [0, 0] width 0 height 0
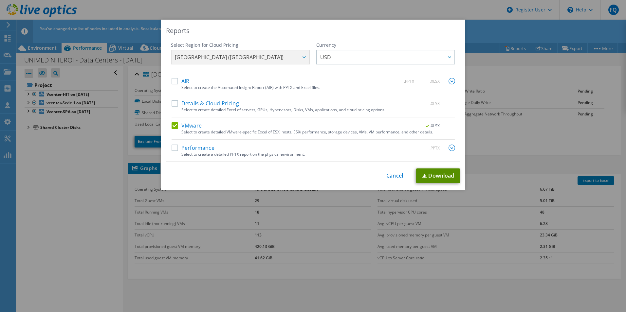
click at [442, 179] on link "Download" at bounding box center [438, 176] width 44 height 15
click at [395, 173] on div "This process may take a while, please wait... Cancel Download" at bounding box center [313, 176] width 294 height 15
click at [389, 176] on link "Cancel" at bounding box center [394, 176] width 17 height 6
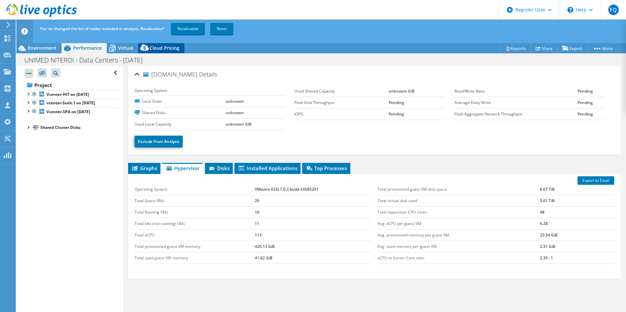
click at [150, 48] on icon at bounding box center [144, 49] width 13 height 13
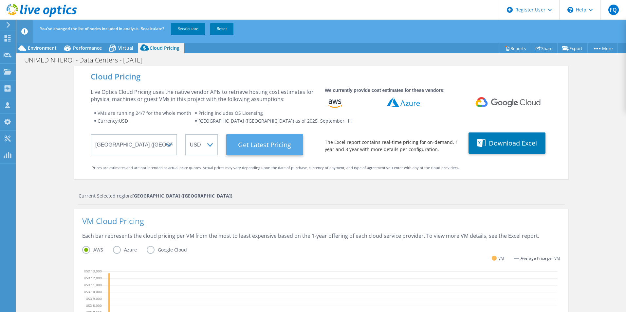
click at [242, 151] on Latest "Get Latest Pricing" at bounding box center [264, 144] width 77 height 21
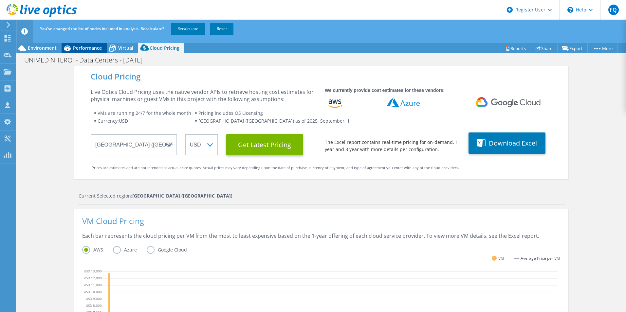
click at [89, 49] on span "Performance" at bounding box center [87, 48] width 29 height 6
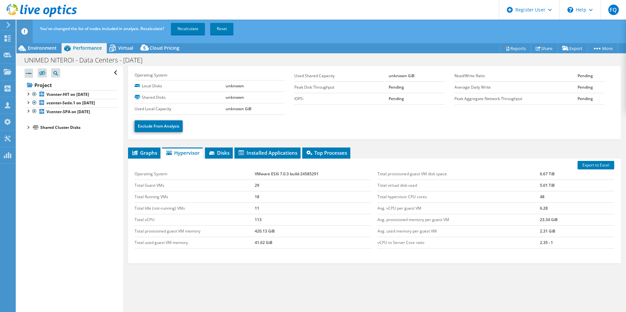
drag, startPoint x: 68, startPoint y: 166, endPoint x: 81, endPoint y: 158, distance: 15.0
click at [69, 166] on div "Open All Close All Hide Excluded Nodes Project Tree Filter" at bounding box center [69, 194] width 106 height 257
click at [121, 47] on span "Virtual" at bounding box center [125, 48] width 15 height 6
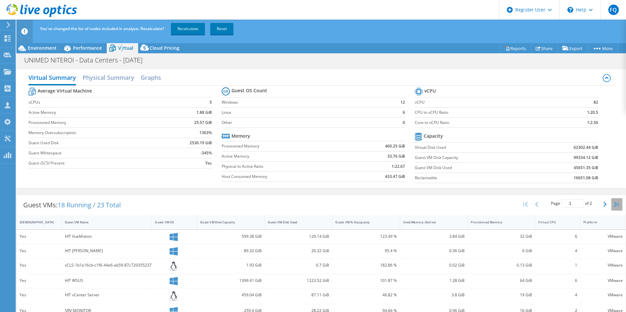
click at [611, 204] on button "button" at bounding box center [616, 204] width 11 height 12
type input "2"
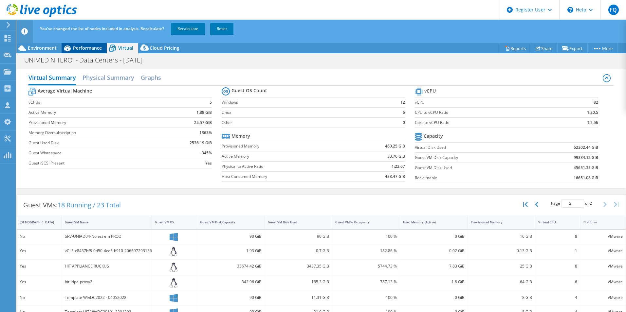
click at [78, 49] on span "Performance" at bounding box center [87, 48] width 29 height 6
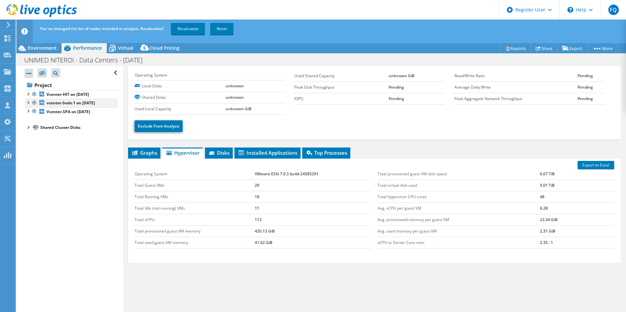
click at [27, 102] on div at bounding box center [28, 102] width 7 height 7
click at [27, 96] on div at bounding box center [28, 93] width 7 height 7
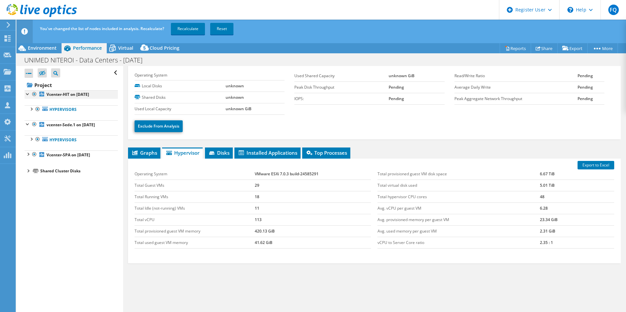
click at [35, 94] on div at bounding box center [34, 94] width 7 height 8
click at [28, 124] on div at bounding box center [28, 124] width 7 height 7
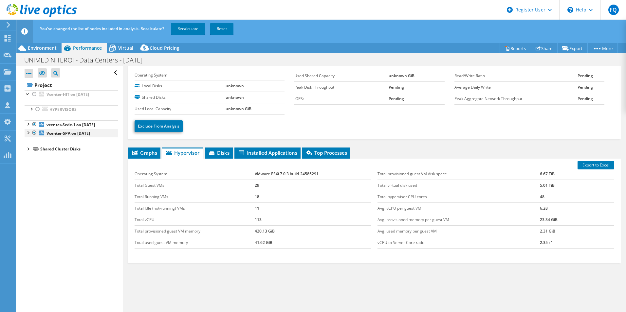
click at [35, 134] on div at bounding box center [34, 133] width 7 height 8
click at [28, 125] on div at bounding box center [28, 124] width 7 height 7
drag, startPoint x: 55, startPoint y: 123, endPoint x: 51, endPoint y: 124, distance: 3.4
click at [51, 124] on b "vcenter-Sede.1 on [DATE]" at bounding box center [71, 125] width 48 height 6
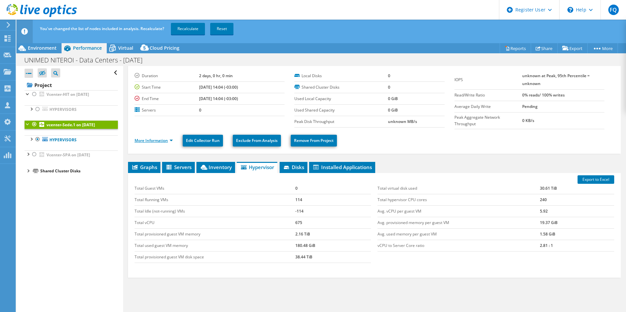
click at [147, 142] on link "More Information" at bounding box center [154, 141] width 38 height 6
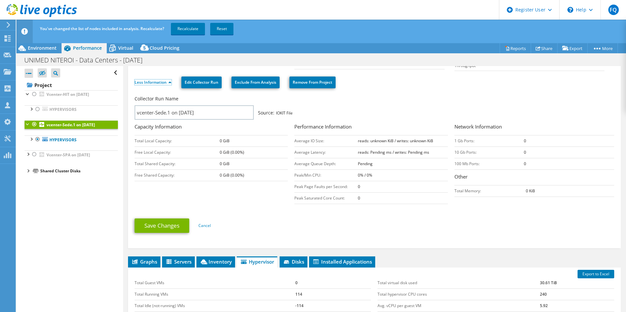
scroll to position [81, 0]
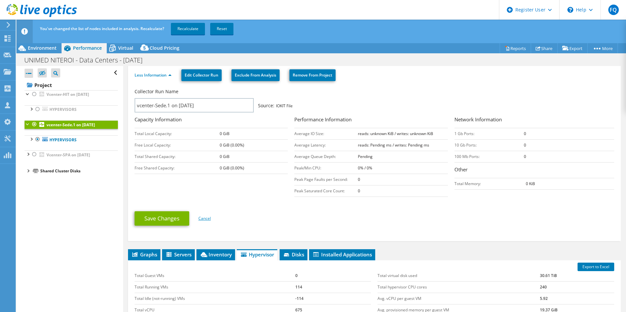
click at [207, 220] on link "Cancel" at bounding box center [204, 219] width 12 height 6
click at [57, 139] on link "Hypervisors" at bounding box center [71, 140] width 93 height 9
click at [31, 141] on div at bounding box center [31, 139] width 7 height 7
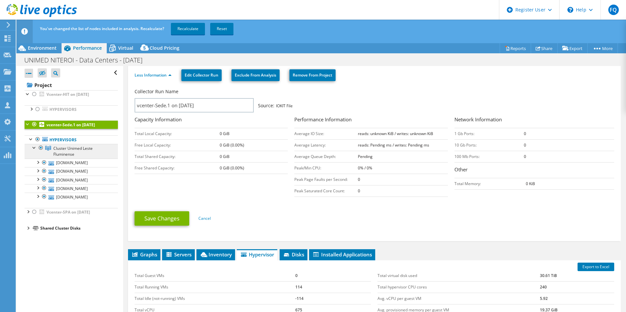
click at [57, 149] on span "Cluster Unimed Leste Fluminense" at bounding box center [72, 151] width 39 height 11
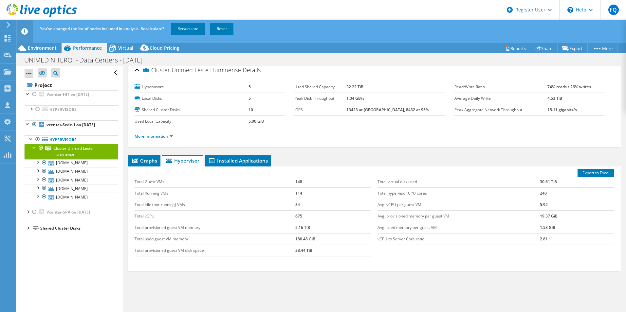
scroll to position [0, 0]
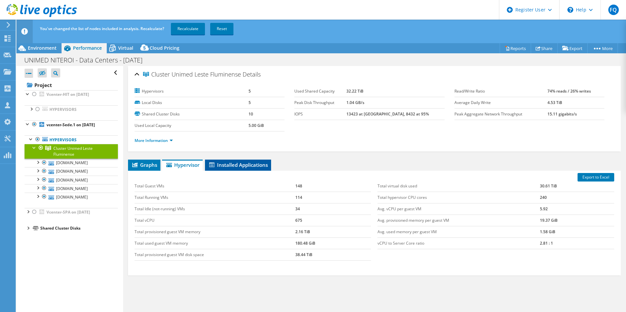
click at [244, 162] on span "Installed Applications" at bounding box center [238, 165] width 60 height 7
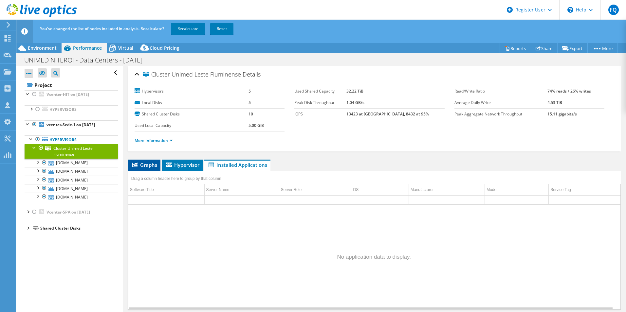
click at [148, 165] on span "Graphs" at bounding box center [144, 165] width 26 height 7
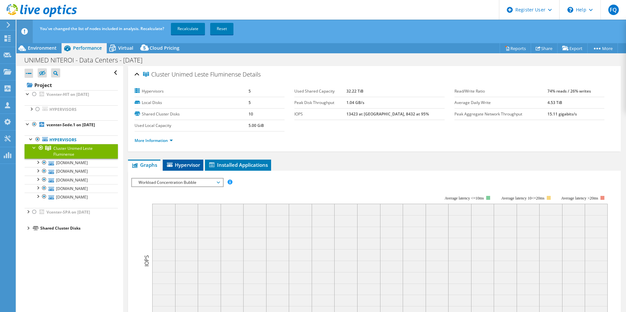
click at [190, 164] on span "Hypervisor" at bounding box center [183, 165] width 34 height 7
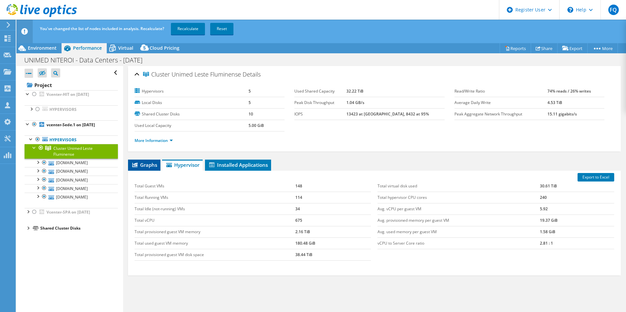
click at [155, 165] on span "Graphs" at bounding box center [144, 165] width 26 height 7
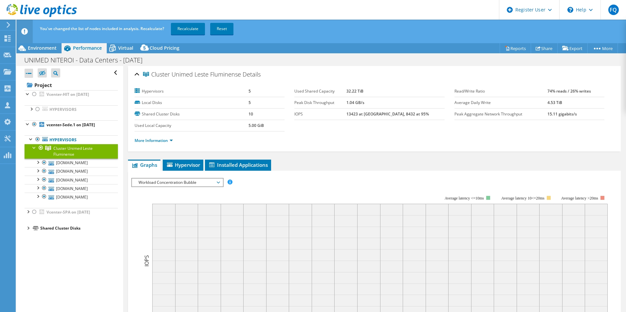
click at [197, 186] on span "Workload Concentration Bubble" at bounding box center [177, 183] width 84 height 8
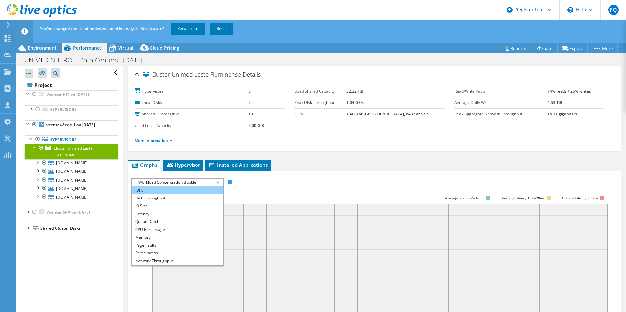
click at [200, 193] on li "IOPS" at bounding box center [177, 191] width 91 height 8
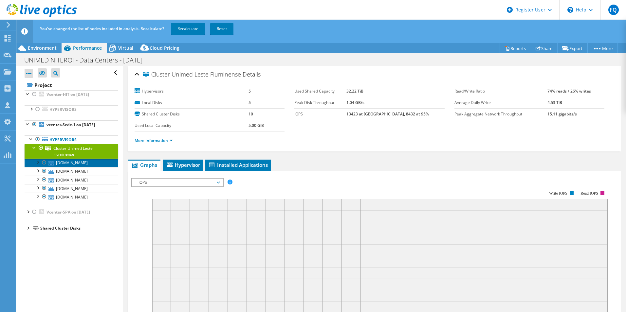
click at [74, 166] on link "[DOMAIN_NAME]" at bounding box center [71, 163] width 93 height 9
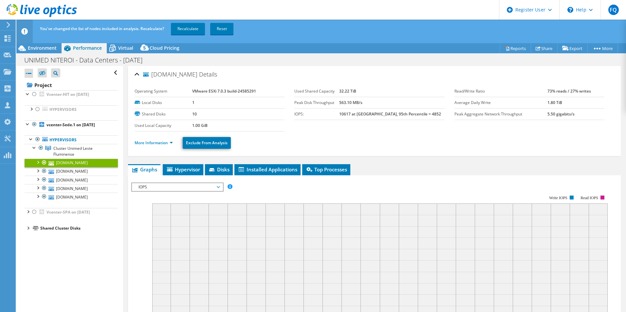
click at [233, 173] on li "Disks" at bounding box center [219, 169] width 28 height 11
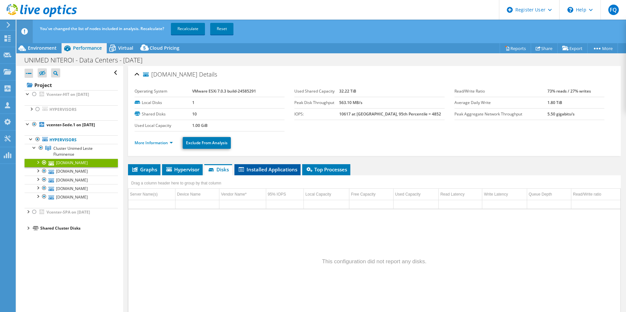
click at [249, 171] on span "Installed Applications" at bounding box center [268, 169] width 60 height 7
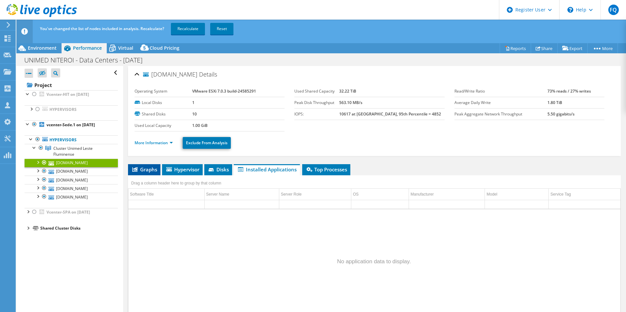
click at [138, 170] on span "Graphs" at bounding box center [144, 169] width 26 height 7
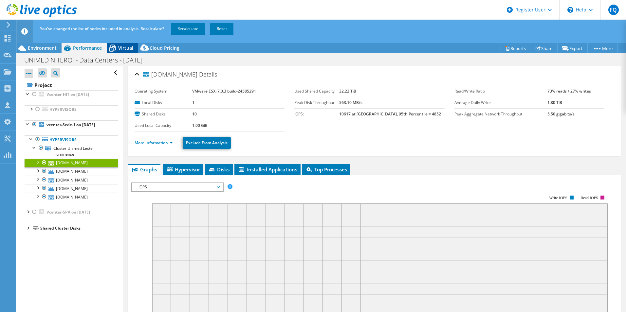
click at [121, 50] on span "Virtual" at bounding box center [125, 48] width 15 height 6
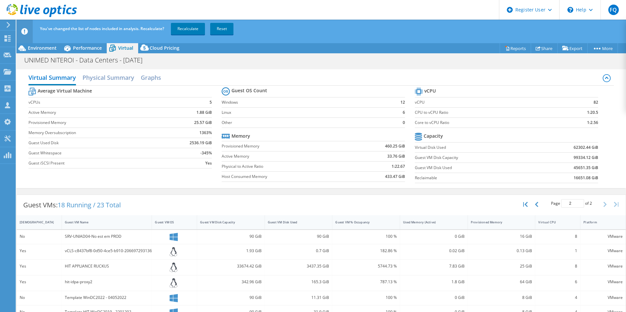
click at [603, 79] on icon at bounding box center [607, 78] width 8 height 8
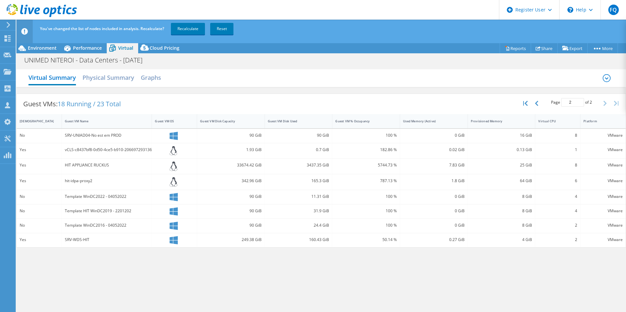
click at [604, 81] on icon at bounding box center [607, 78] width 8 height 8
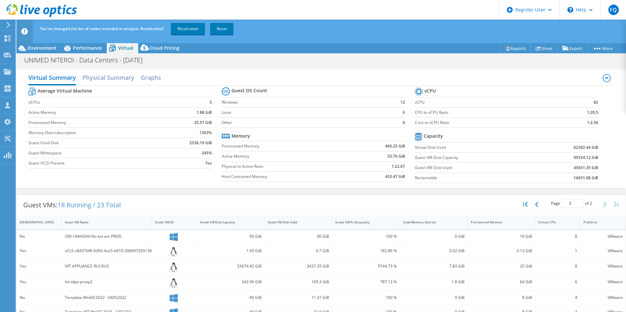
click at [201, 120] on b "25.57 GiB" at bounding box center [203, 123] width 18 height 7
click at [76, 50] on span "Performance" at bounding box center [87, 48] width 29 height 6
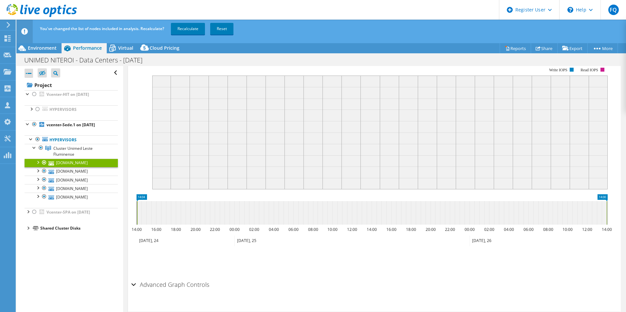
scroll to position [129, 0]
click at [69, 173] on link "[DOMAIN_NAME]" at bounding box center [71, 171] width 93 height 9
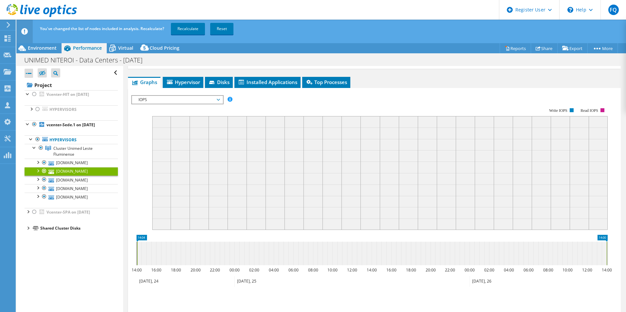
scroll to position [0, 0]
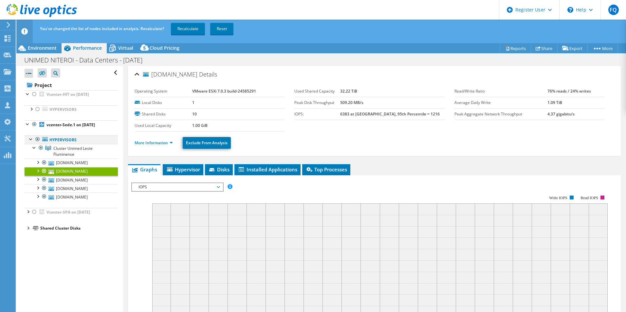
click at [30, 140] on div at bounding box center [31, 139] width 7 height 7
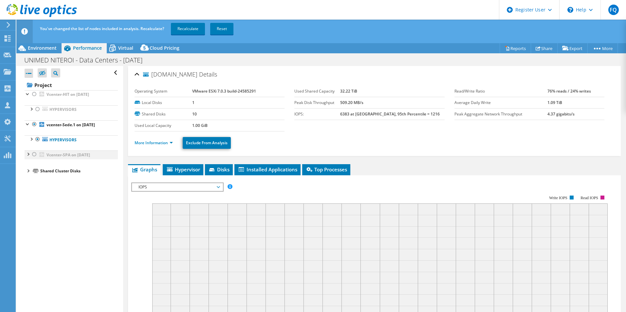
click at [28, 156] on div at bounding box center [28, 154] width 7 height 7
click at [31, 173] on link "Hypervisors" at bounding box center [71, 170] width 93 height 9
click at [32, 171] on div at bounding box center [31, 169] width 7 height 7
click at [35, 180] on div at bounding box center [34, 178] width 7 height 7
click at [54, 181] on span "Cluster SPA" at bounding box center [63, 179] width 21 height 6
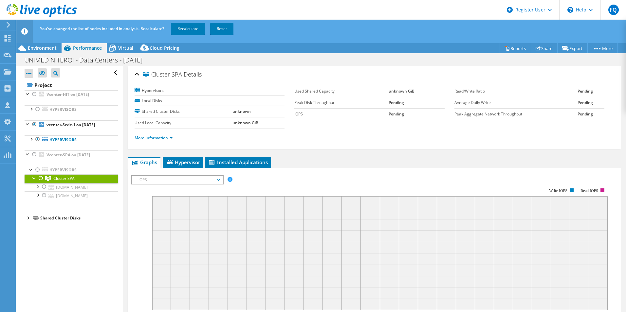
click at [40, 178] on div at bounding box center [41, 179] width 7 height 8
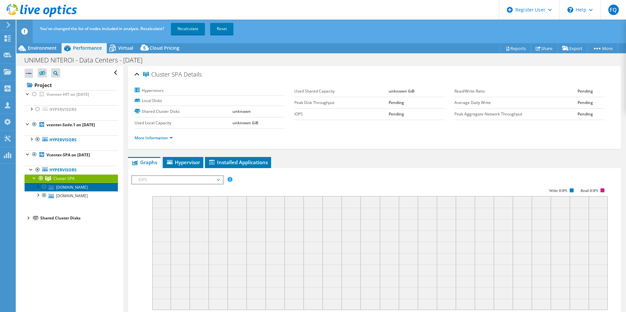
click at [75, 186] on link "[DOMAIN_NAME]" at bounding box center [71, 187] width 93 height 9
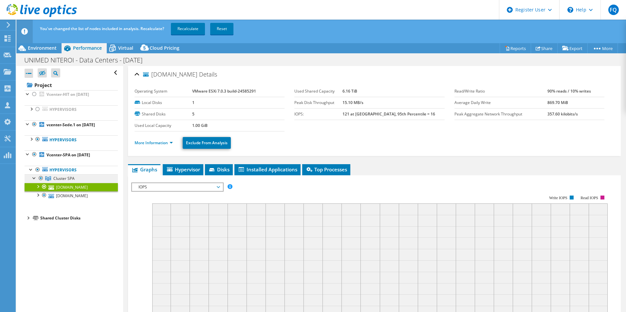
click at [61, 177] on span "Cluster SPA" at bounding box center [63, 179] width 21 height 6
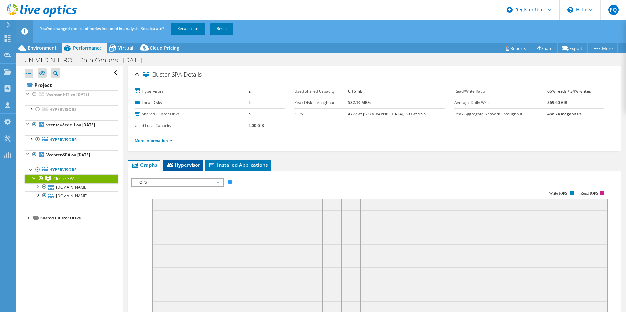
click at [181, 167] on span "Hypervisor" at bounding box center [183, 165] width 34 height 7
